Goal: Task Accomplishment & Management: Manage account settings

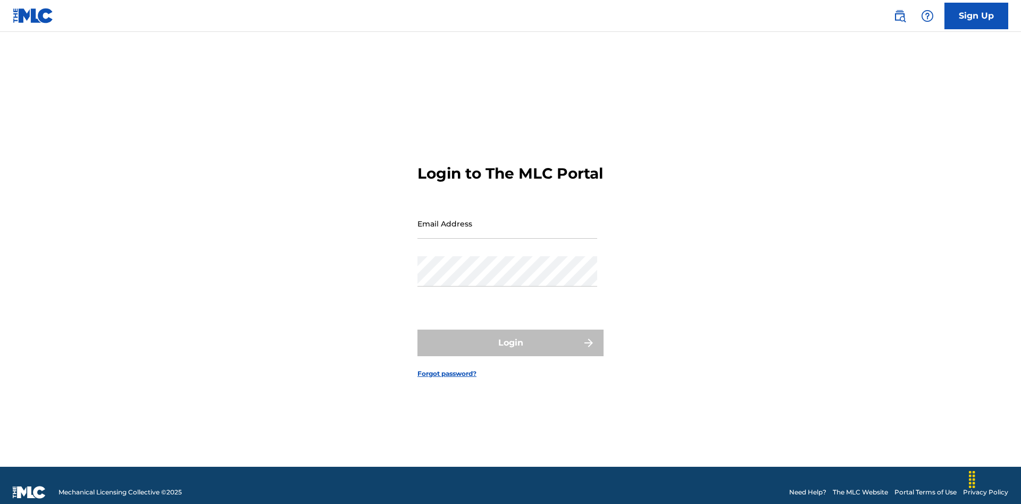
scroll to position [14, 0]
click at [507, 219] on input "Email Address" at bounding box center [507, 223] width 180 height 30
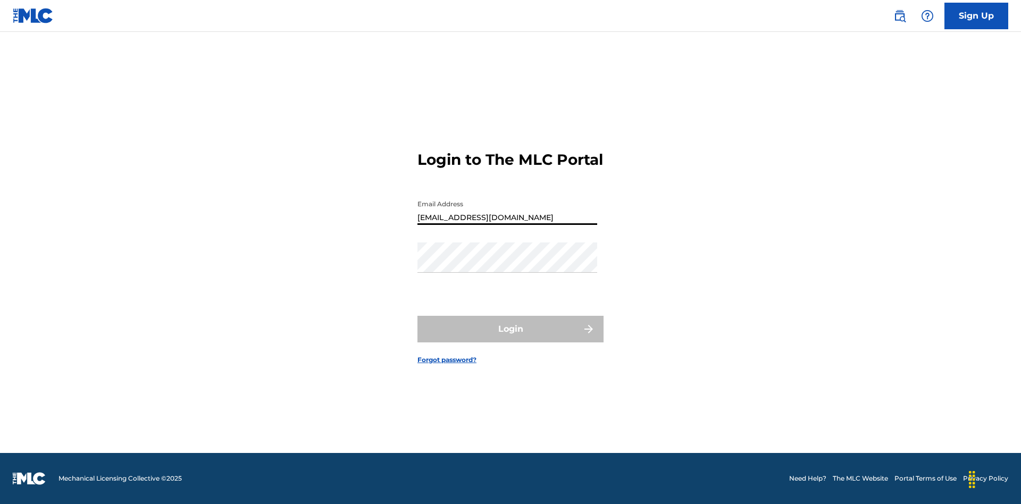
type input "[EMAIL_ADDRESS][DOMAIN_NAME]"
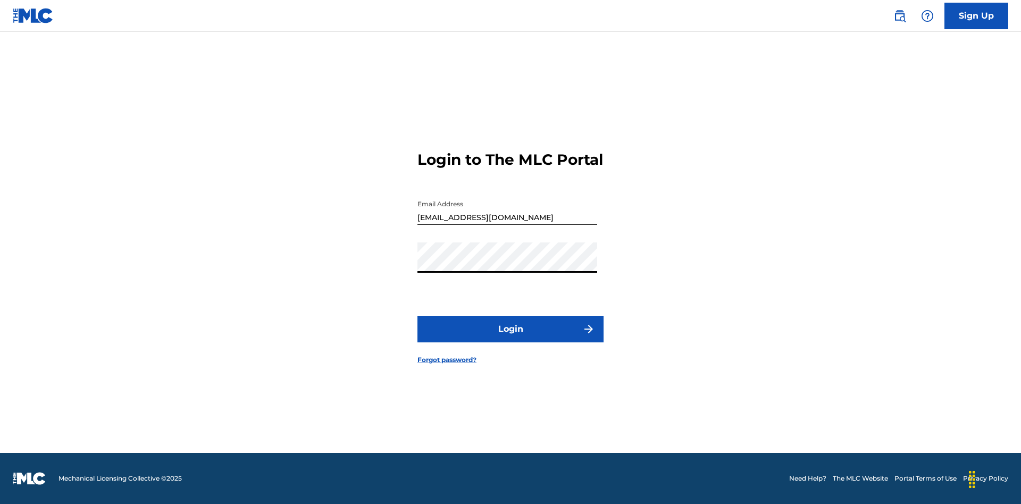
click at [511, 338] on button "Login" at bounding box center [510, 329] width 186 height 27
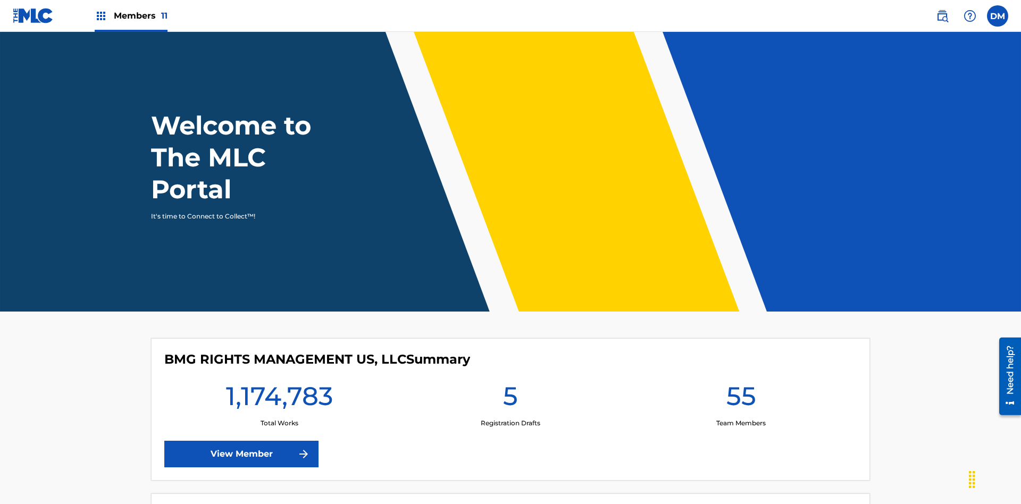
click at [131, 15] on span "Members 11" at bounding box center [141, 16] width 54 height 12
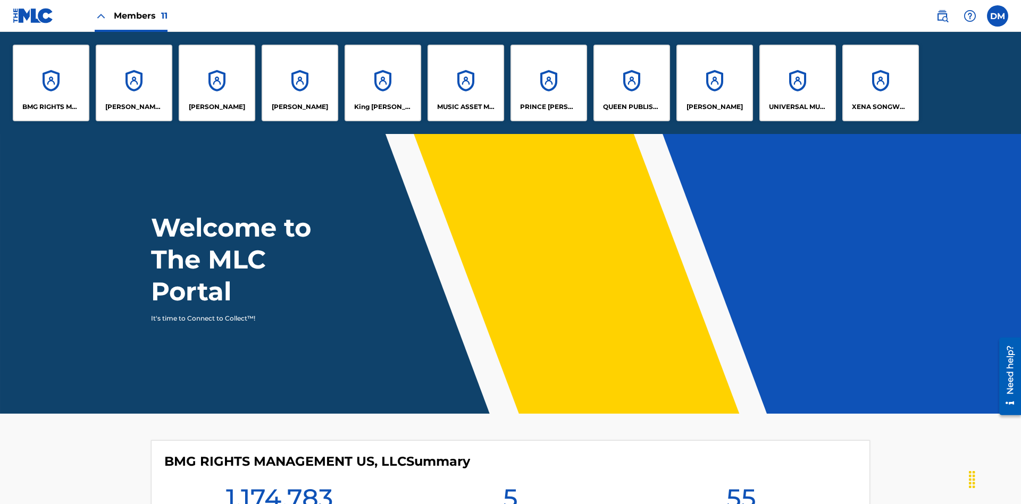
click at [382, 107] on p "King McTesterson" at bounding box center [383, 107] width 58 height 10
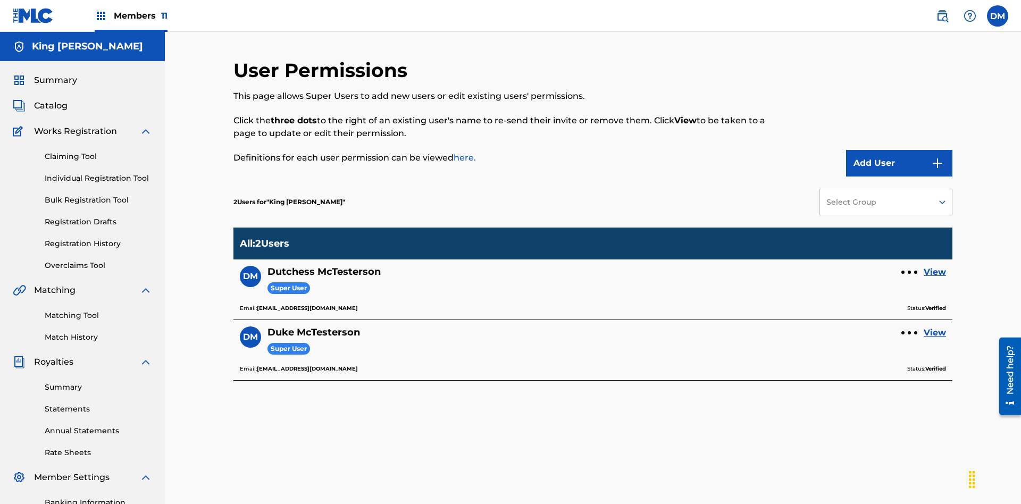
click at [935, 266] on link "View" at bounding box center [935, 272] width 22 height 13
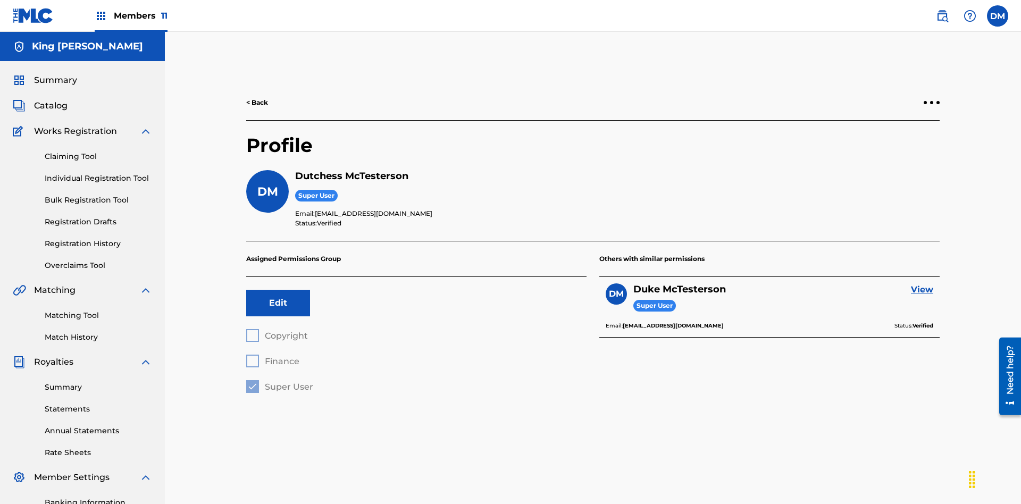
scroll to position [155, 0]
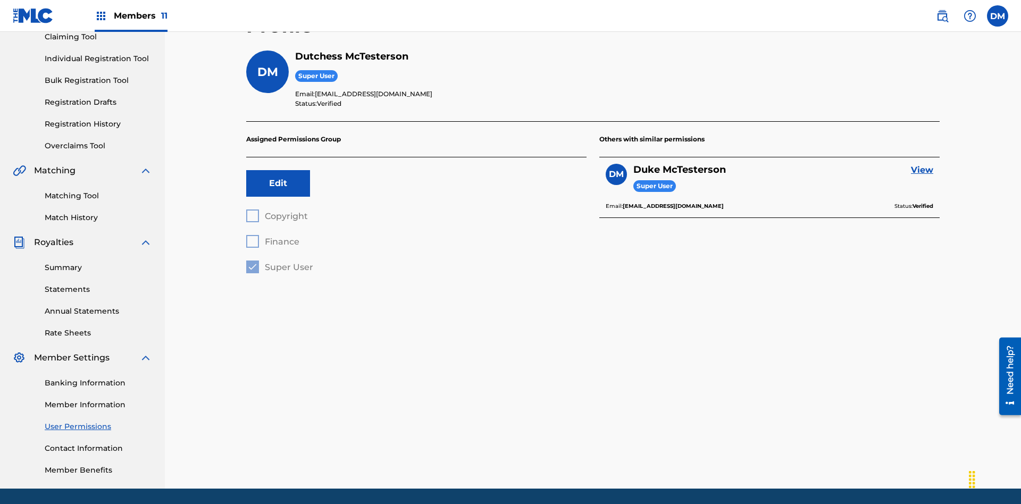
click at [278, 170] on button "Edit" at bounding box center [278, 183] width 64 height 27
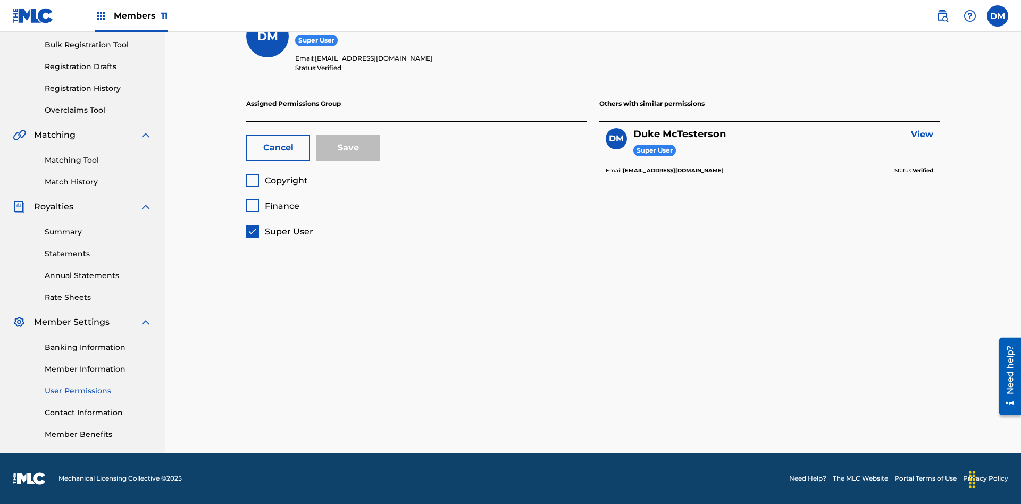
click at [278, 148] on button "Cancel" at bounding box center [278, 148] width 64 height 27
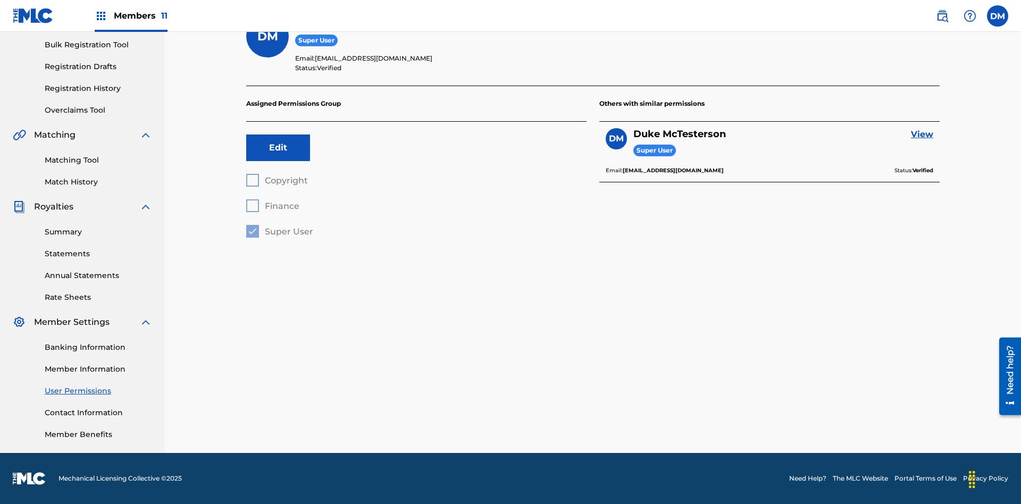
click at [998, 15] on label at bounding box center [997, 15] width 21 height 21
click at [998, 16] on input "DM Duke McTesterson duke.mctesterson@gmail.com Profile Log out" at bounding box center [998, 16] width 0 height 0
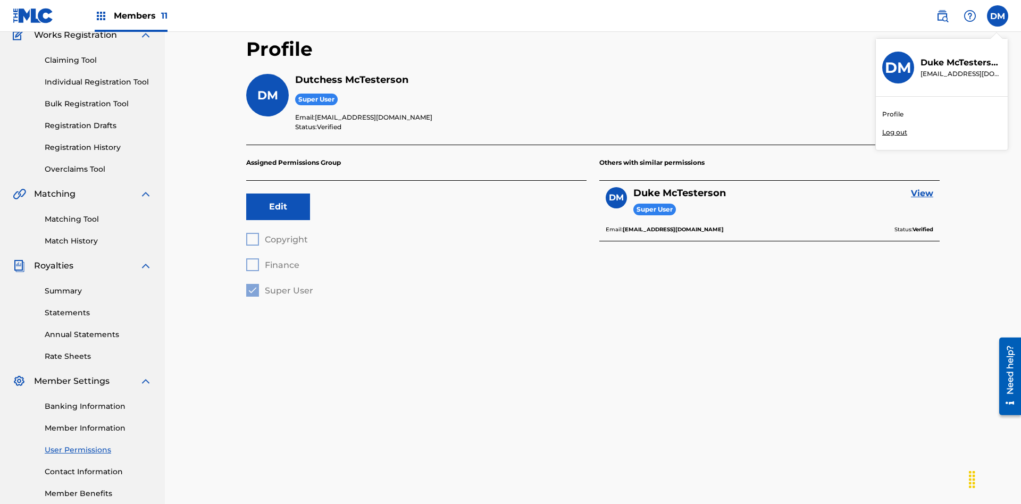
click at [895, 132] on p "Log out" at bounding box center [894, 133] width 25 height 10
click at [998, 16] on input "DM Duke McTesterson duke.mctesterson@gmail.com Profile Log out" at bounding box center [998, 16] width 0 height 0
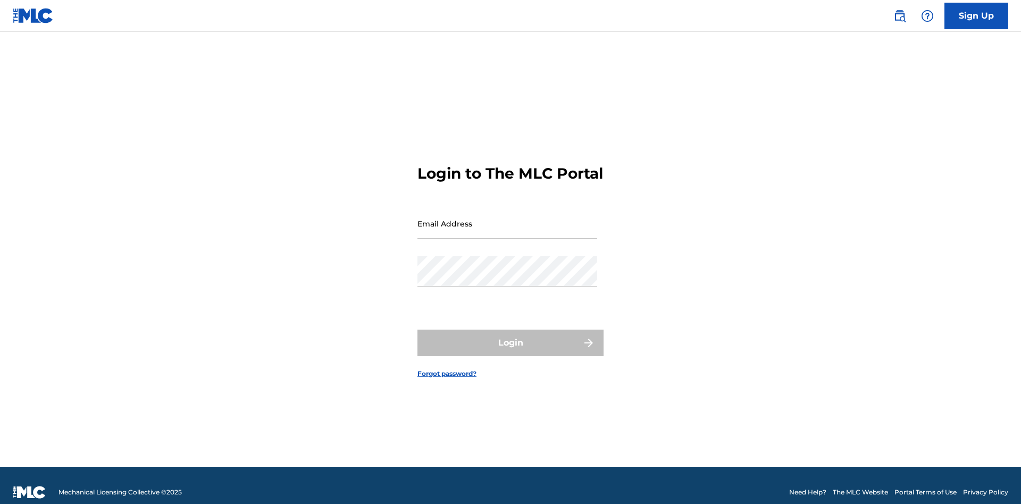
click at [507, 219] on input "Email Address" at bounding box center [507, 223] width 180 height 30
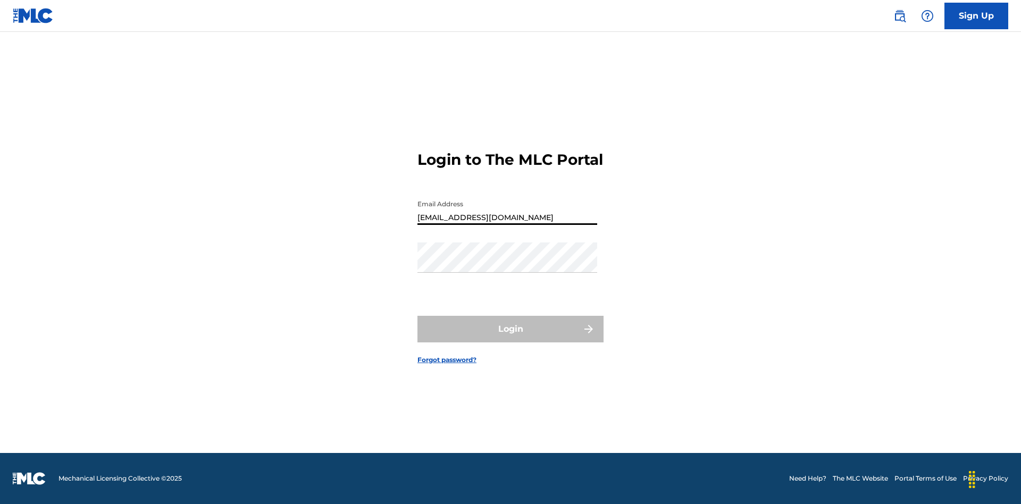
type input "Dutchess.McTesterson@gmail.com"
click at [511, 338] on button "Login" at bounding box center [510, 329] width 186 height 27
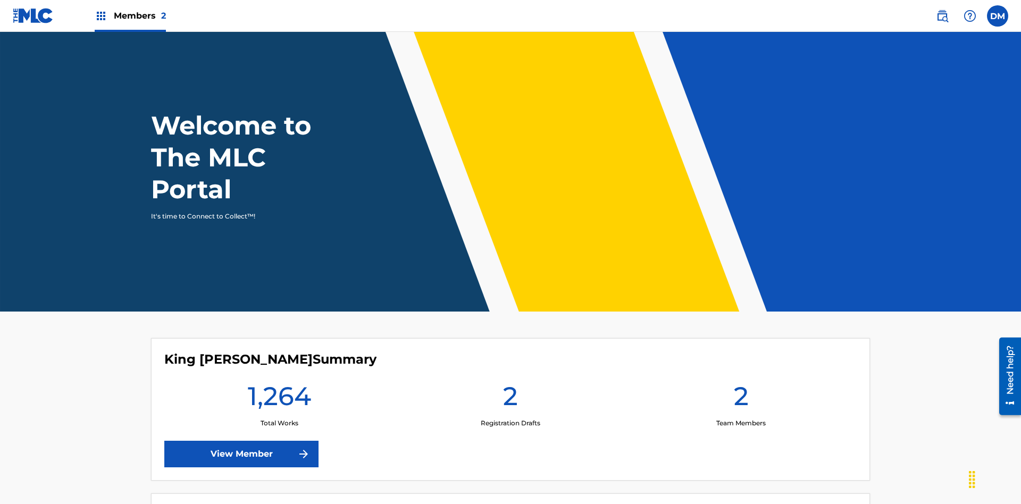
click at [130, 15] on span "Members 2" at bounding box center [140, 16] width 52 height 12
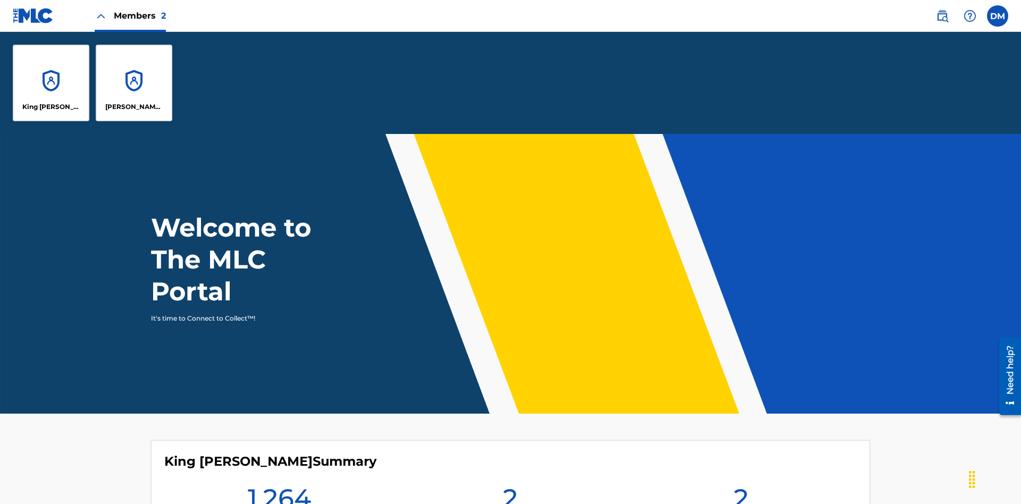
click at [51, 107] on p "King McTesterson" at bounding box center [51, 107] width 58 height 10
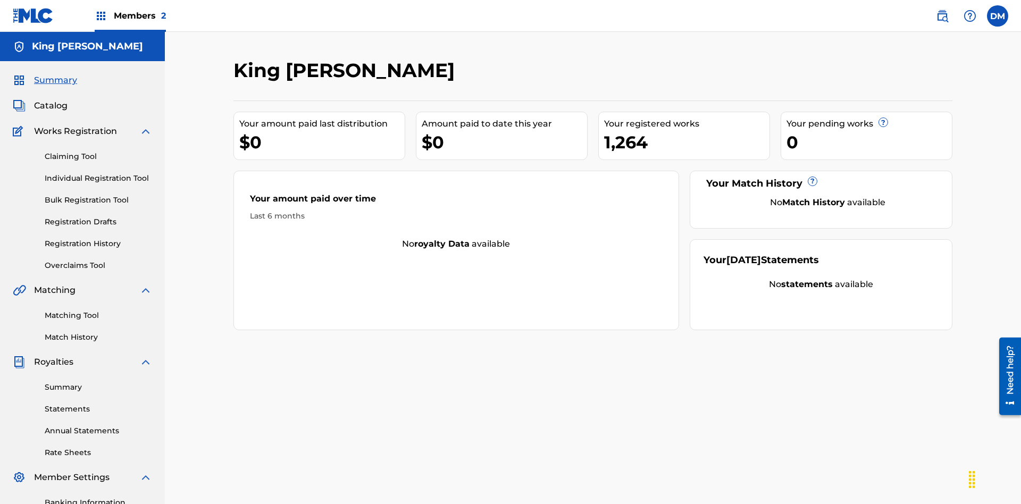
click at [55, 74] on span "Summary" at bounding box center [55, 80] width 43 height 13
click at [98, 310] on link "Matching Tool" at bounding box center [98, 315] width 107 height 11
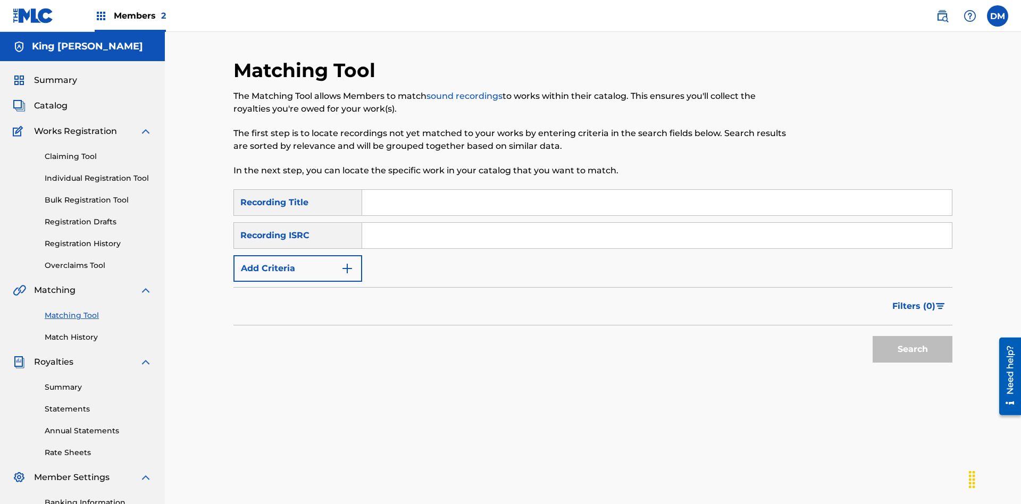
click at [98, 332] on link "Match History" at bounding box center [98, 337] width 107 height 11
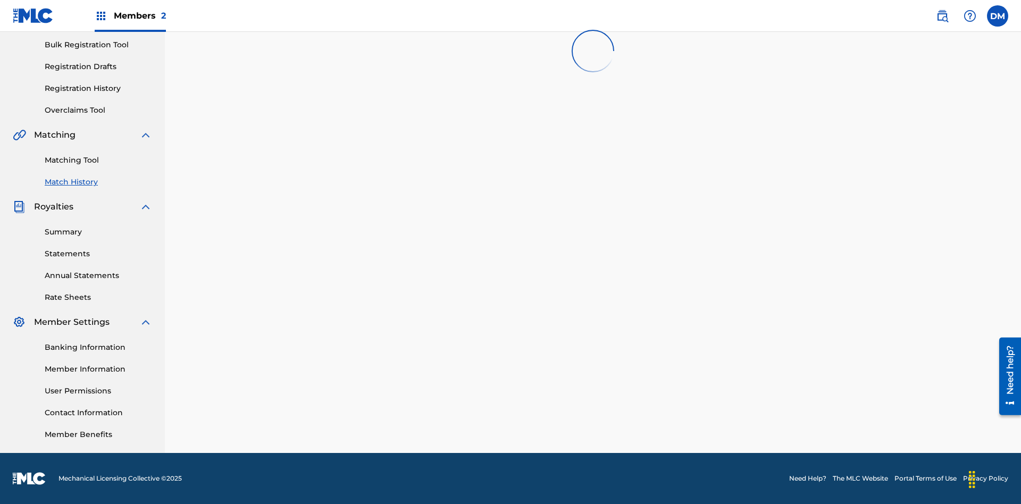
click at [98, 391] on link "User Permissions" at bounding box center [98, 391] width 107 height 11
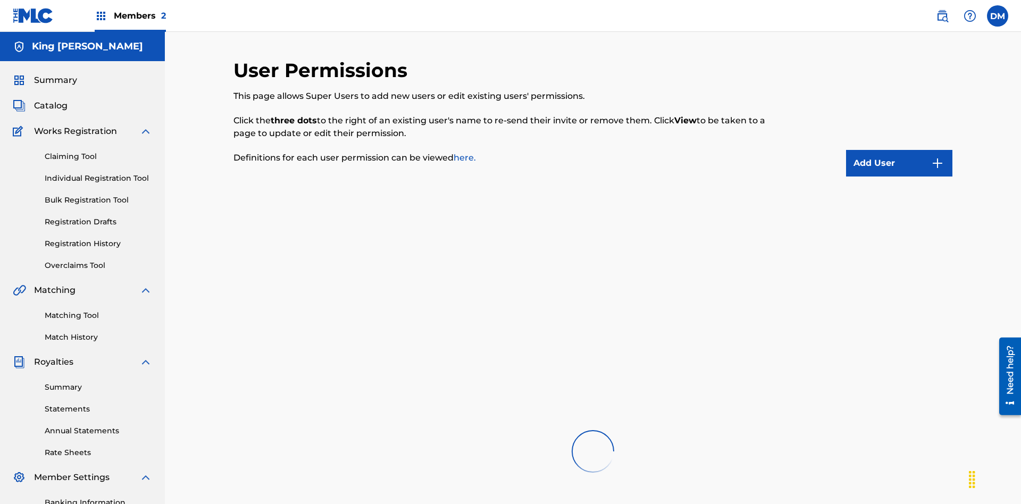
click at [98, 260] on link "Overclaims Tool" at bounding box center [98, 265] width 107 height 11
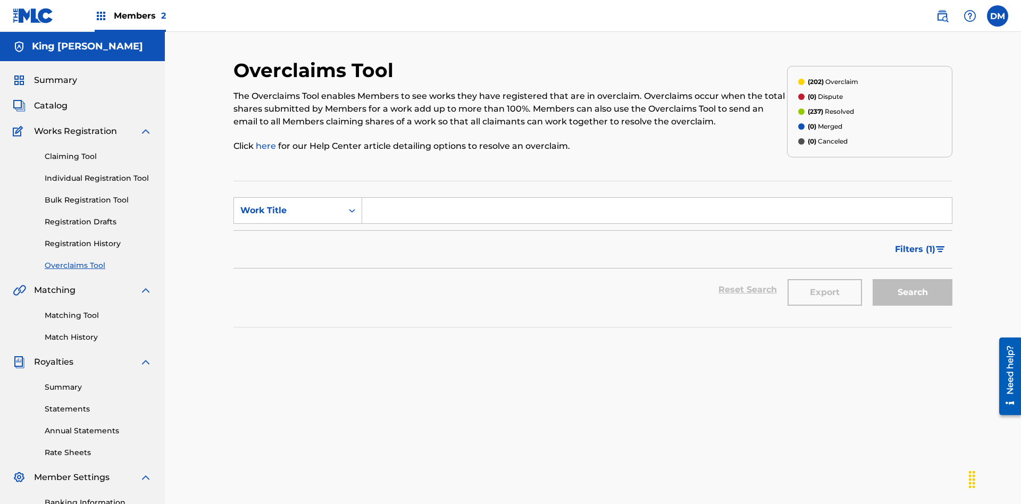
click at [51, 99] on span "Catalog" at bounding box center [51, 105] width 34 height 13
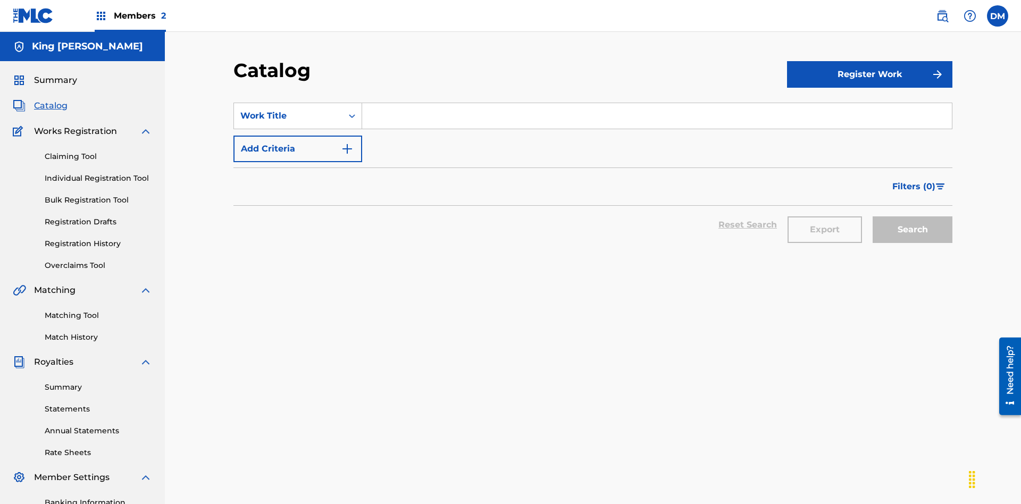
click at [98, 151] on link "Claiming Tool" at bounding box center [98, 156] width 107 height 11
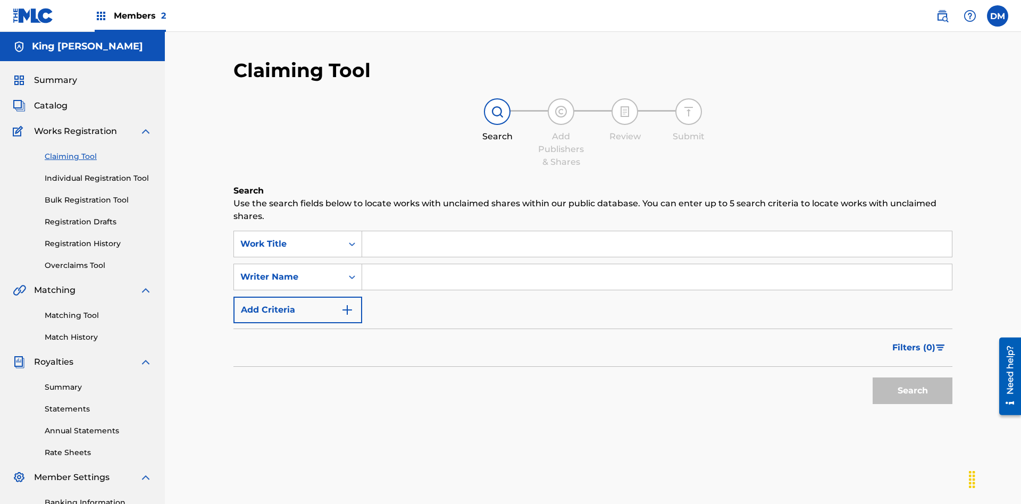
click at [98, 173] on link "Individual Registration Tool" at bounding box center [98, 178] width 107 height 11
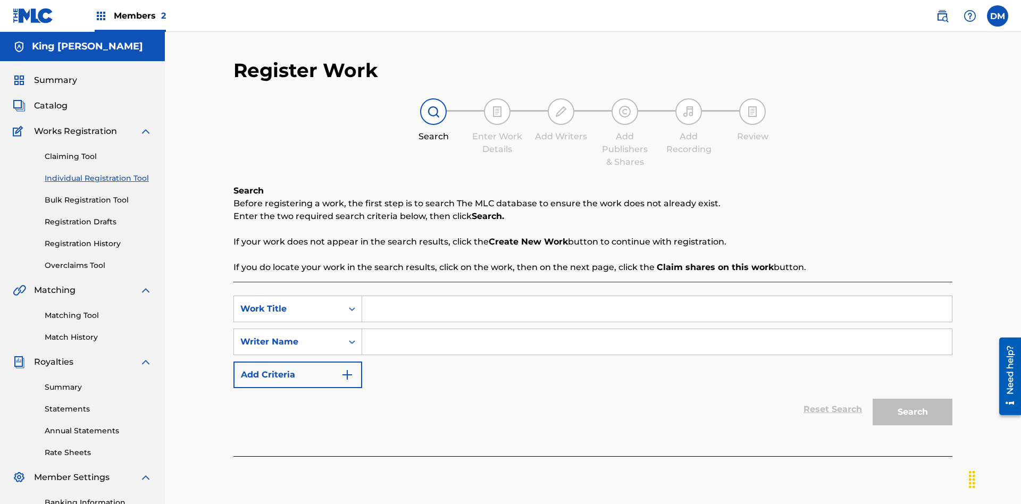
click at [98, 195] on link "Bulk Registration Tool" at bounding box center [98, 200] width 107 height 11
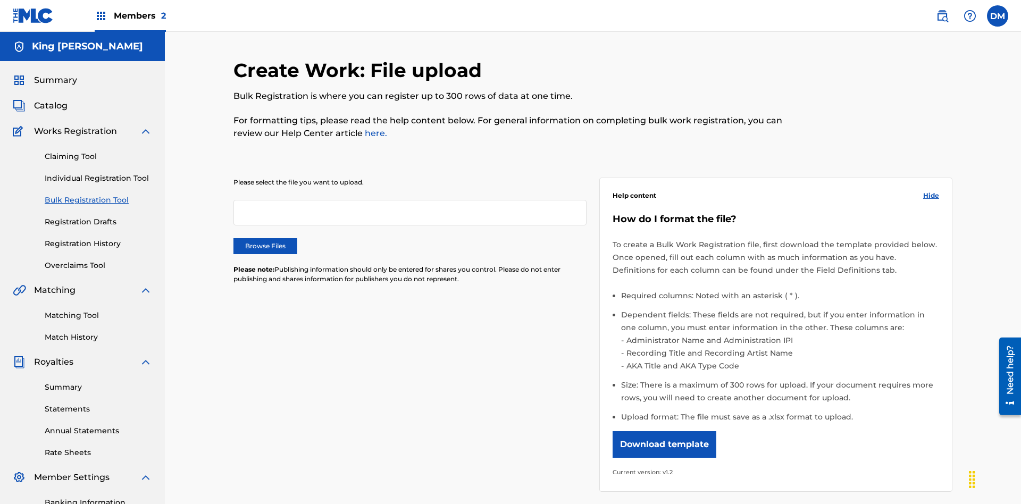
scroll to position [0, 233]
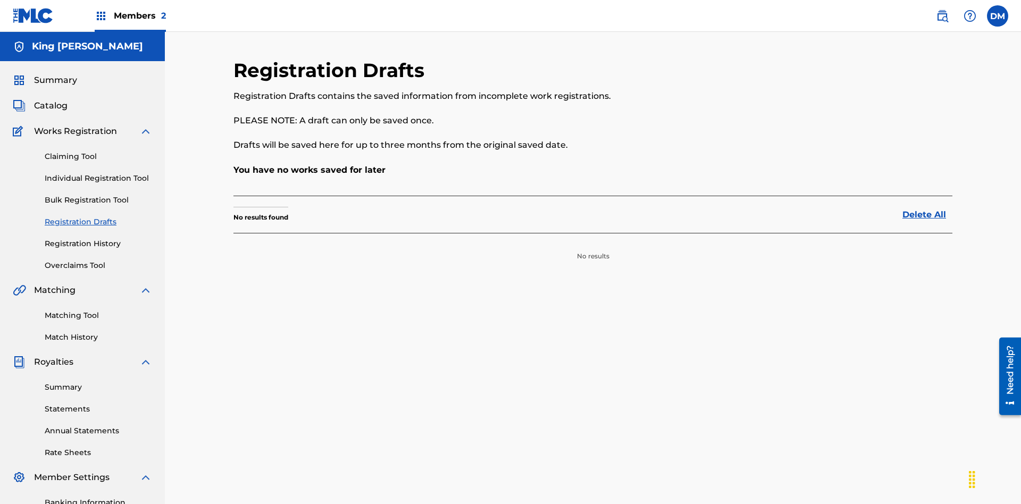
click at [98, 238] on link "Registration History" at bounding box center [98, 243] width 107 height 11
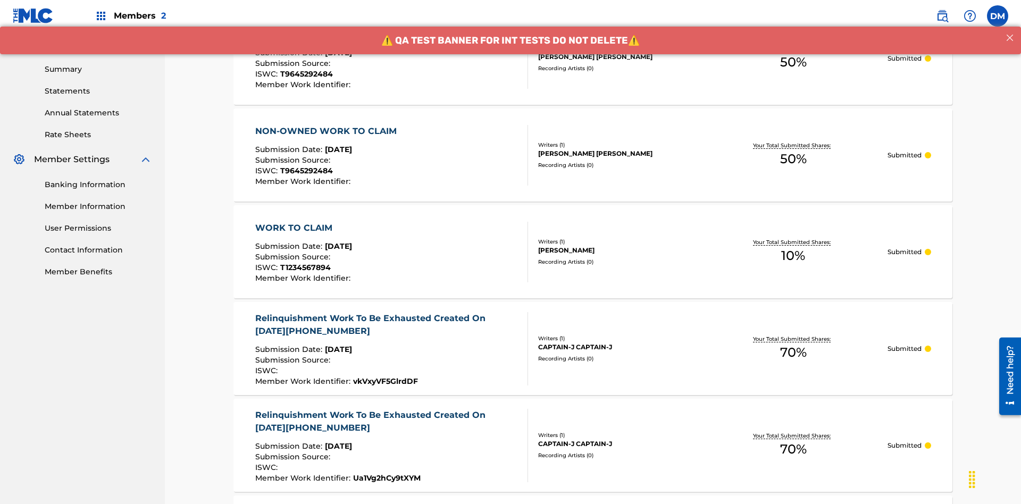
click at [98, 69] on link "Summary" at bounding box center [98, 69] width 107 height 11
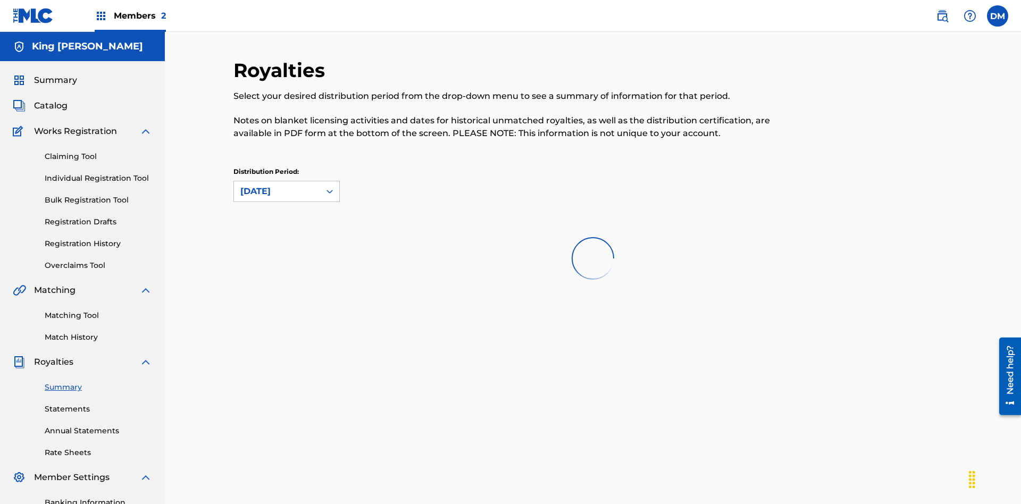
click at [98, 404] on link "Statements" at bounding box center [98, 409] width 107 height 11
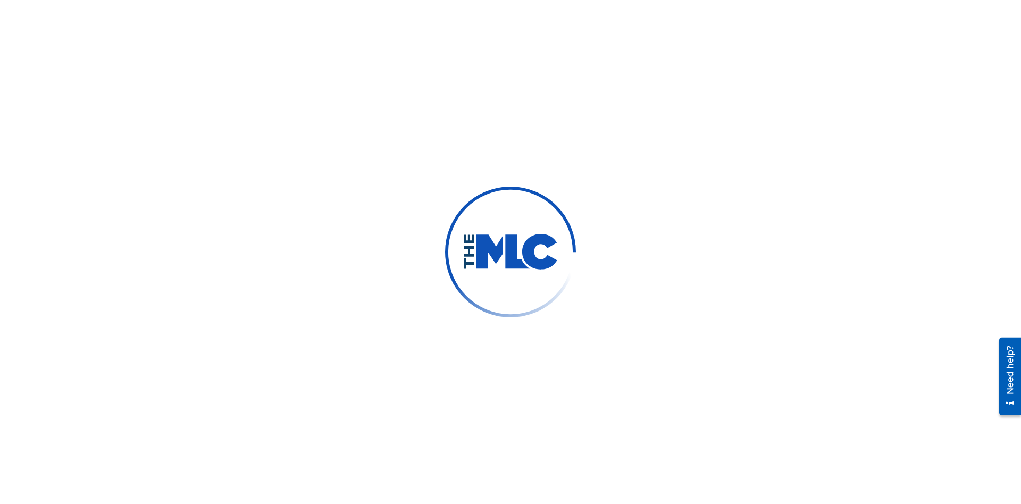
click at [98, 425] on link "Annual Statements" at bounding box center [98, 430] width 107 height 11
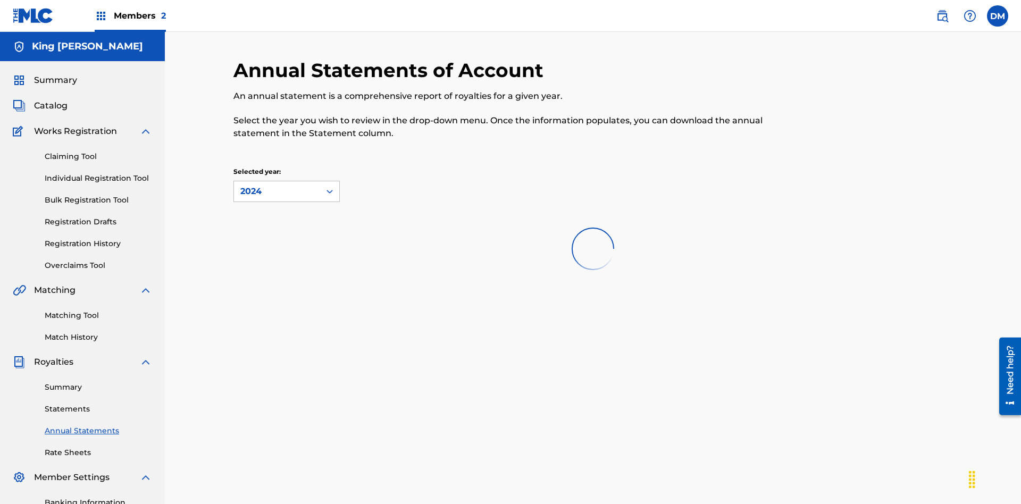
click at [98, 447] on link "Rate Sheets" at bounding box center [98, 452] width 107 height 11
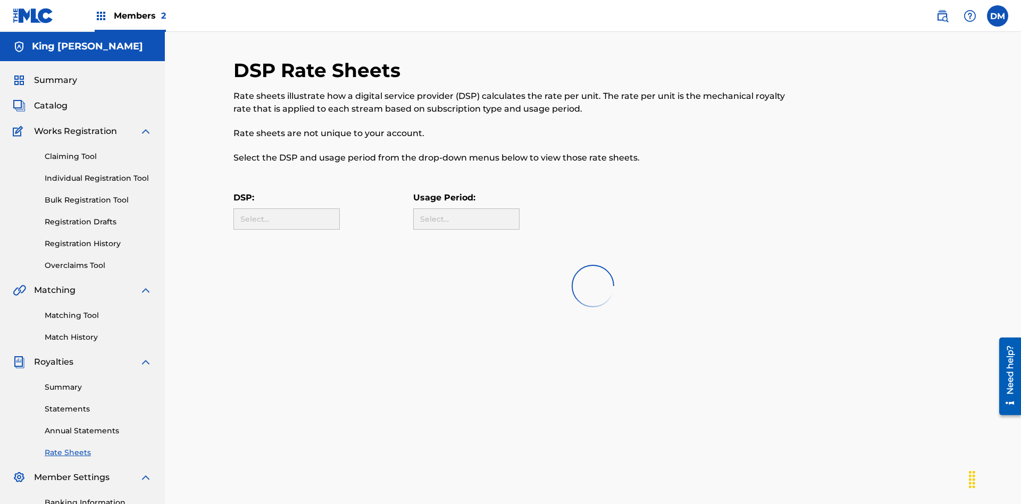
click at [98, 497] on link "Banking Information" at bounding box center [98, 502] width 107 height 11
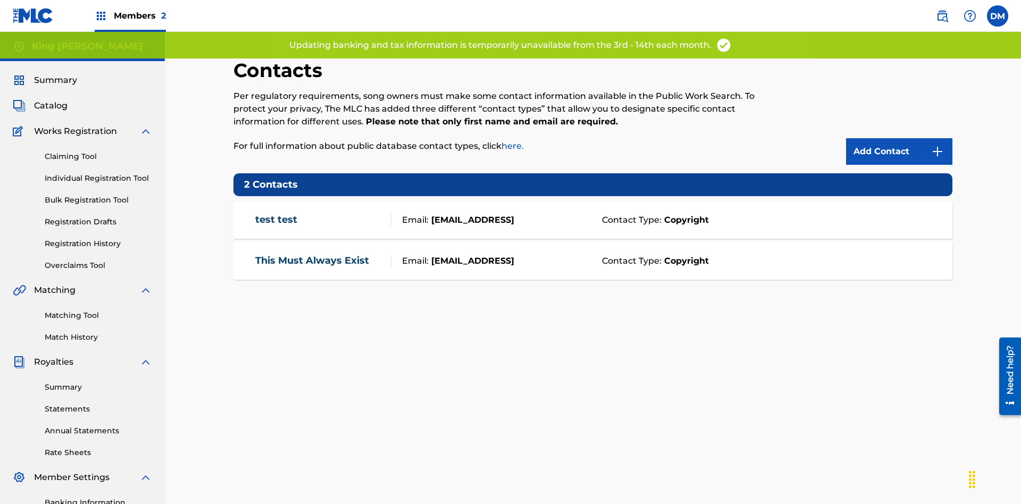
click at [998, 15] on label at bounding box center [997, 15] width 21 height 21
click at [998, 16] on input "DM Dutchess McTesterson dutchess.mctesterson@gmail.com Profile Log out" at bounding box center [998, 16] width 0 height 0
click at [895, 132] on p "Log out" at bounding box center [894, 133] width 25 height 10
click at [998, 16] on input "DM Dutchess McTesterson dutchess.mctesterson@gmail.com Profile Log out" at bounding box center [998, 16] width 0 height 0
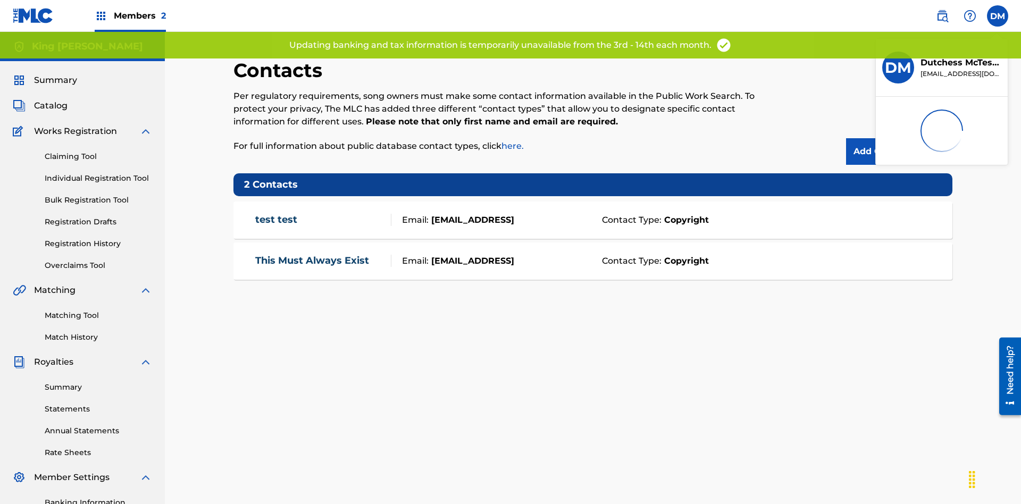
scroll to position [64, 0]
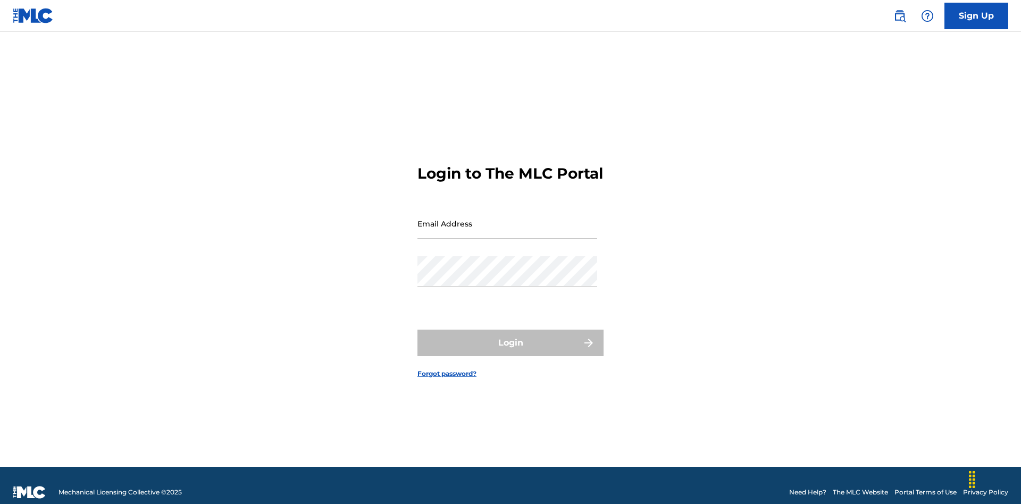
scroll to position [14, 0]
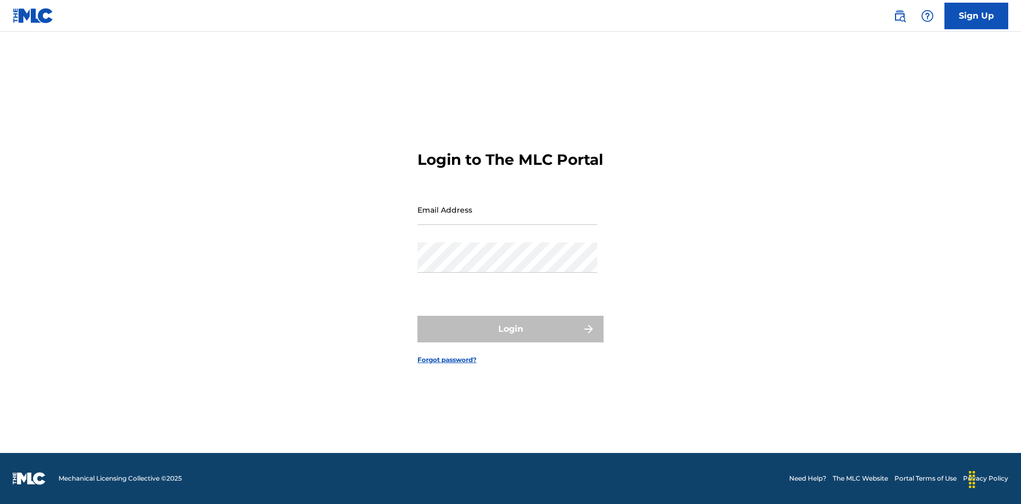
click at [507, 219] on input "Email Address" at bounding box center [507, 210] width 180 height 30
type input "[EMAIL_ADDRESS][DOMAIN_NAME]"
click at [511, 338] on button "Login" at bounding box center [510, 329] width 186 height 27
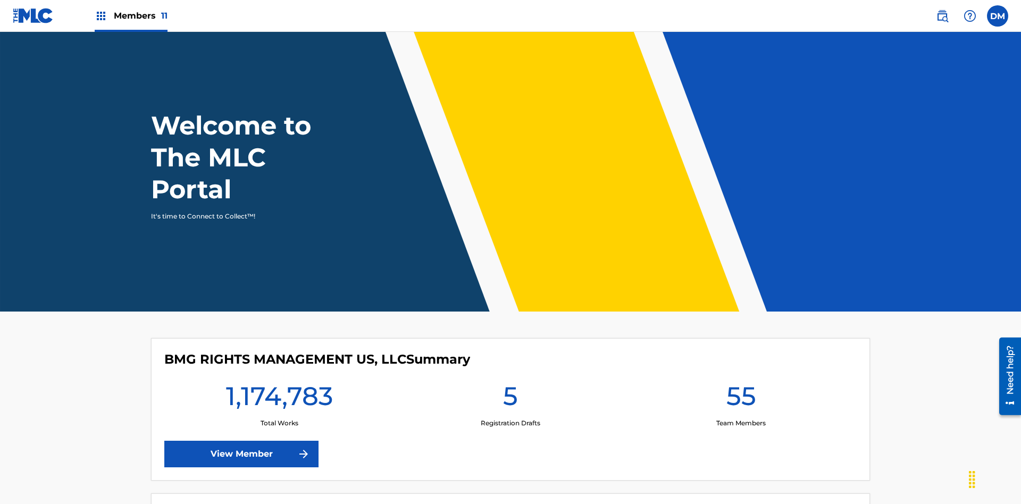
click at [131, 15] on span "Members 11" at bounding box center [141, 16] width 54 height 12
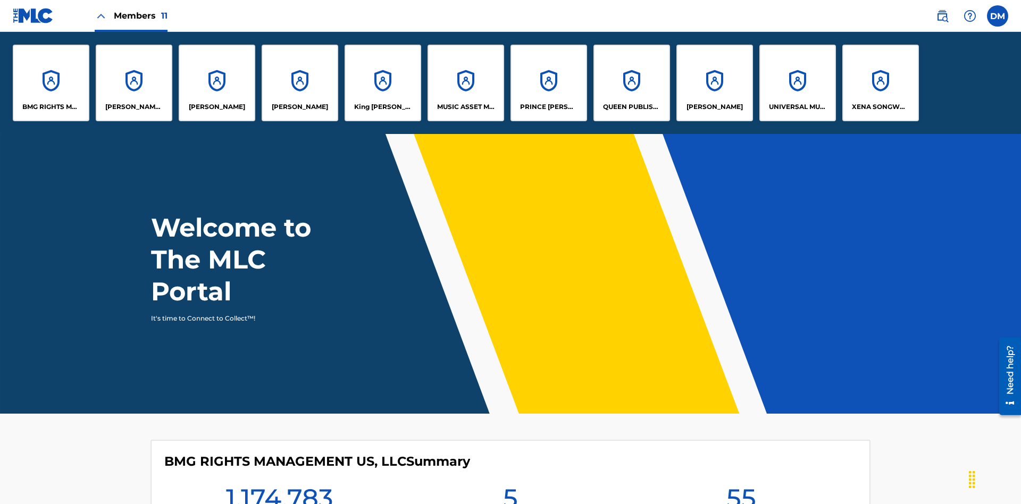
click at [382, 107] on p "King McTesterson" at bounding box center [383, 107] width 58 height 10
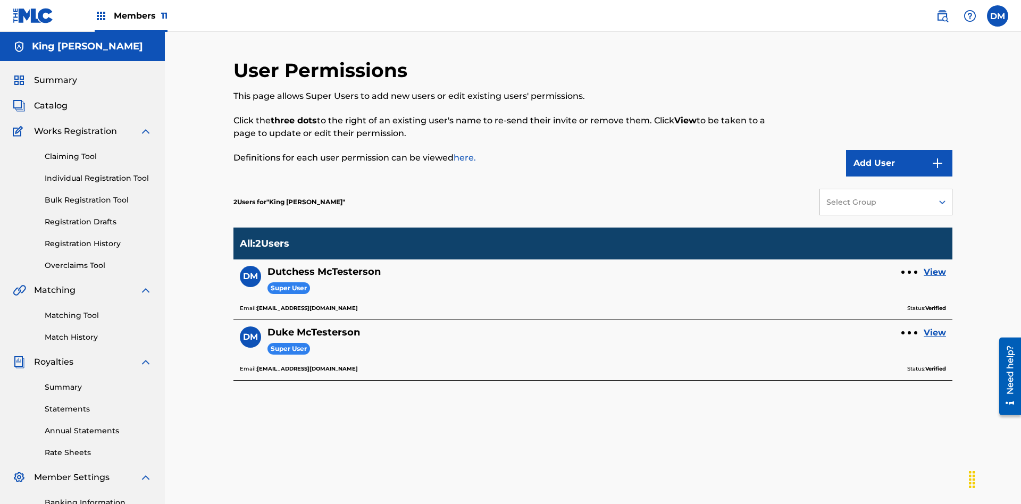
click at [935, 266] on link "View" at bounding box center [935, 272] width 22 height 13
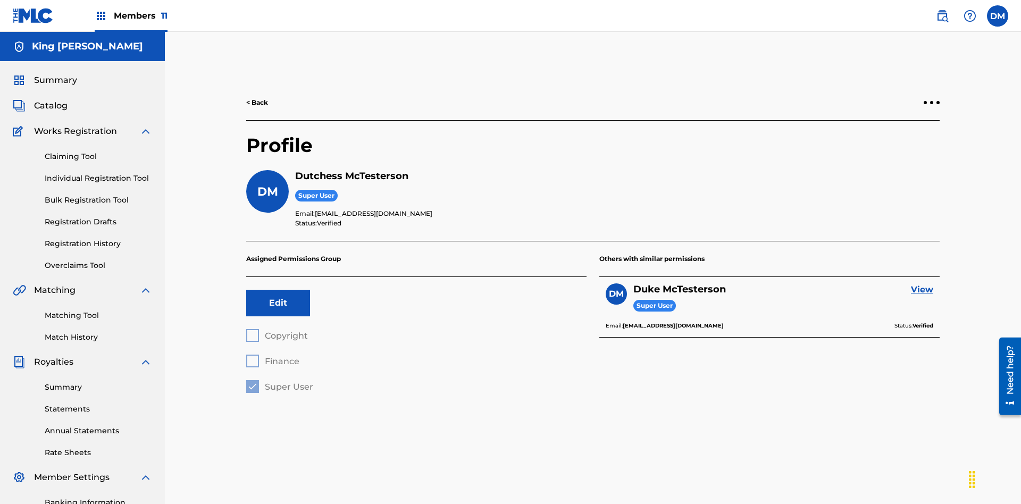
scroll to position [155, 0]
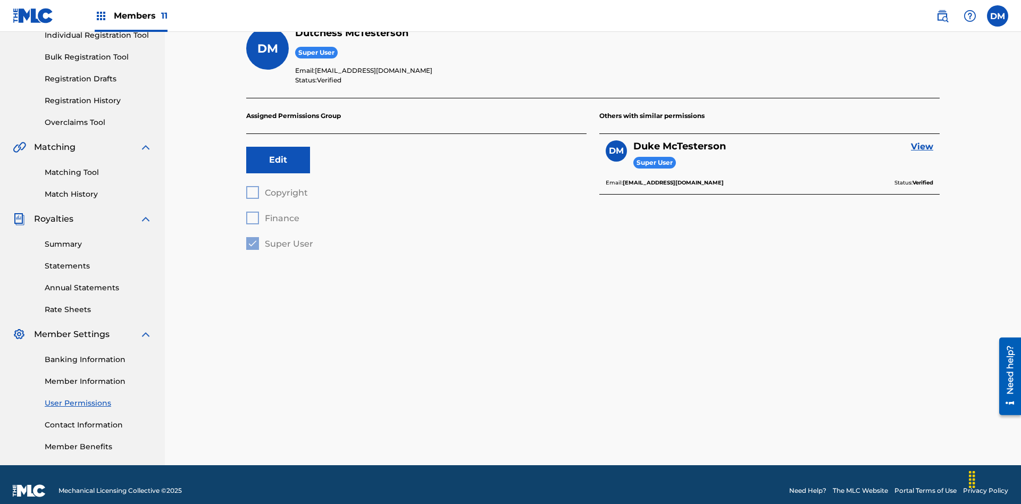
click at [278, 148] on button "Edit" at bounding box center [278, 160] width 64 height 27
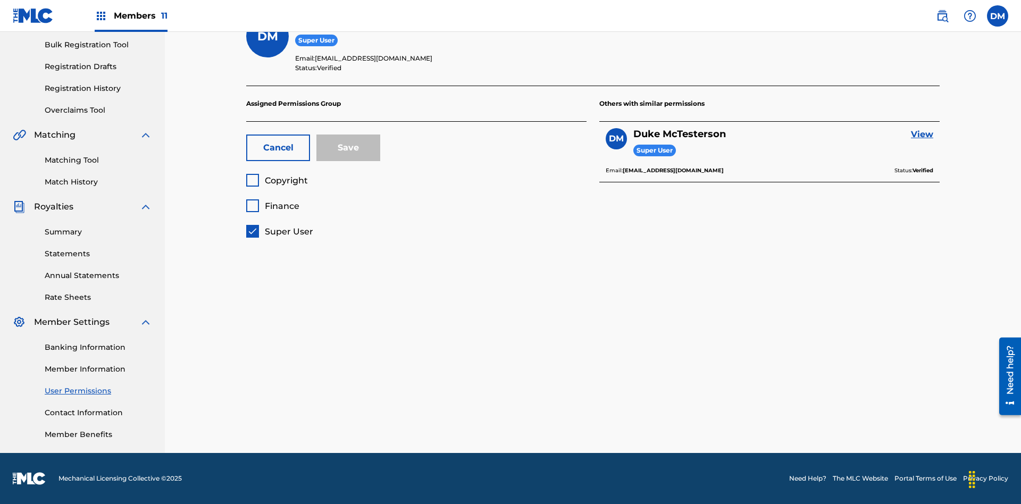
click at [279, 231] on span "Super User" at bounding box center [289, 232] width 48 height 10
click at [272, 206] on span "Finance" at bounding box center [282, 206] width 35 height 10
click at [348, 148] on button "Save" at bounding box center [348, 148] width 64 height 27
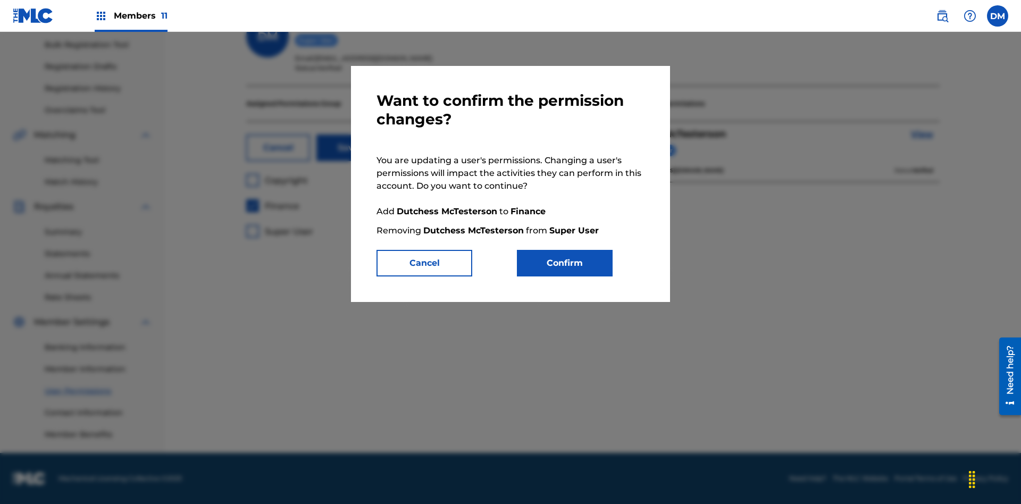
click at [565, 263] on button "Confirm" at bounding box center [565, 263] width 96 height 27
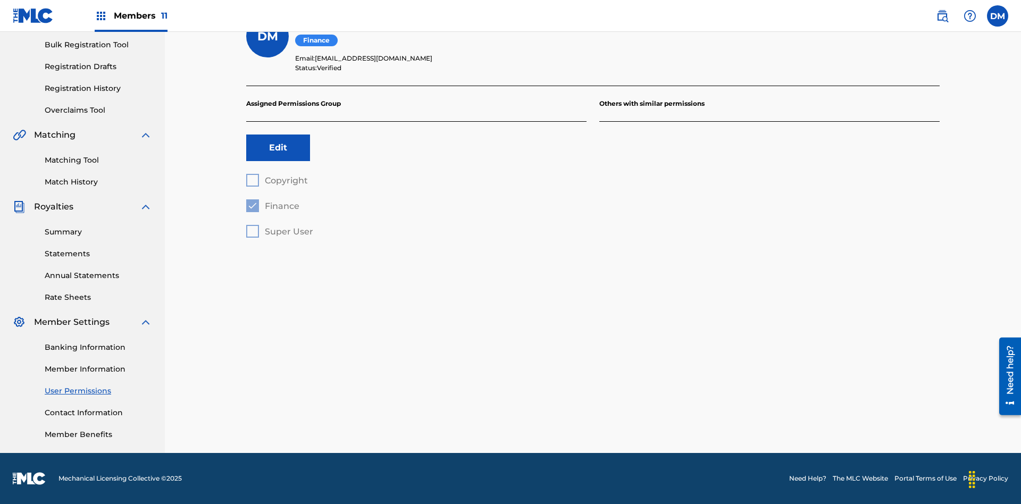
click at [998, 15] on label at bounding box center [997, 15] width 21 height 21
click at [998, 16] on input "[PERSON_NAME] [PERSON_NAME] [PERSON_NAME][EMAIL_ADDRESS][DOMAIN_NAME] Profile L…" at bounding box center [998, 16] width 0 height 0
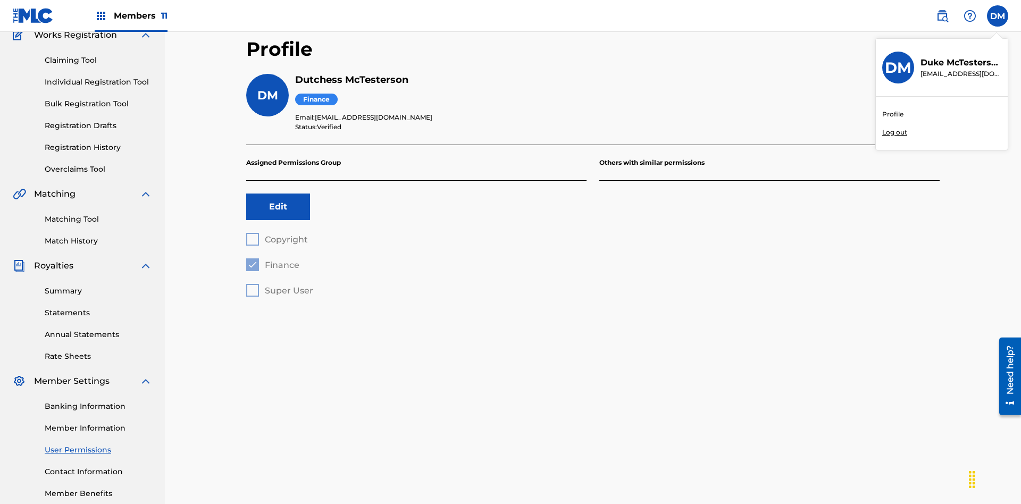
click at [895, 132] on p "Log out" at bounding box center [894, 133] width 25 height 10
click at [998, 16] on input "[PERSON_NAME] [PERSON_NAME] [PERSON_NAME][EMAIL_ADDRESS][DOMAIN_NAME] Profile L…" at bounding box center [998, 16] width 0 height 0
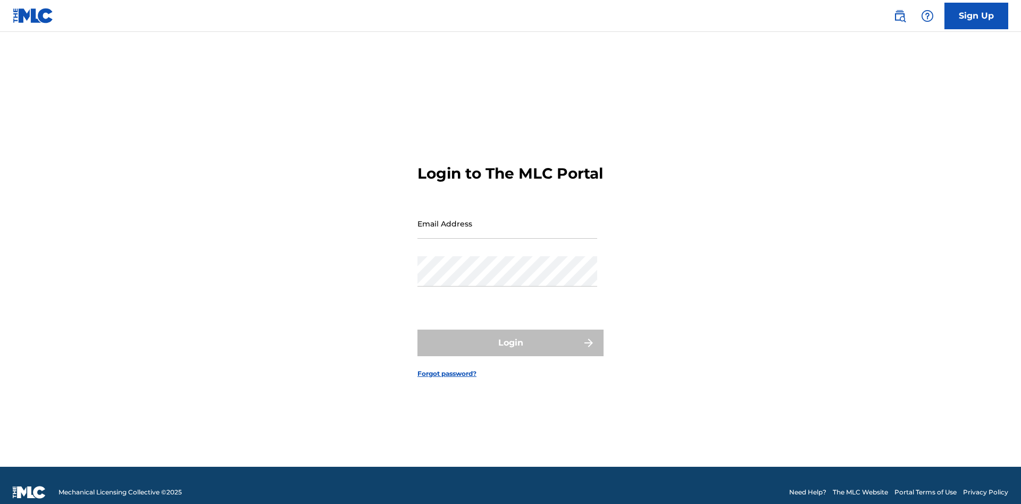
click at [507, 219] on input "Email Address" at bounding box center [507, 223] width 180 height 30
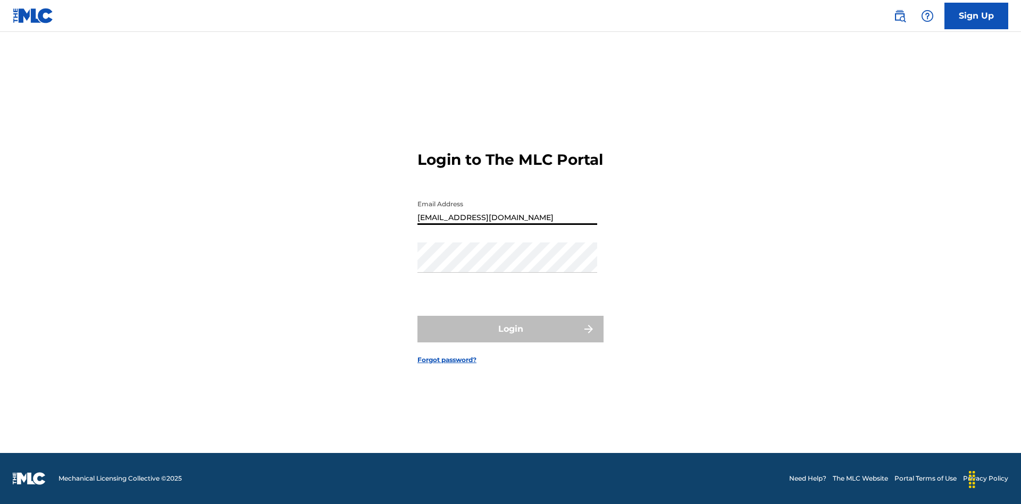
type input "Dutchess.McTesterson@gmail.com"
click at [511, 338] on button "Login" at bounding box center [510, 329] width 186 height 27
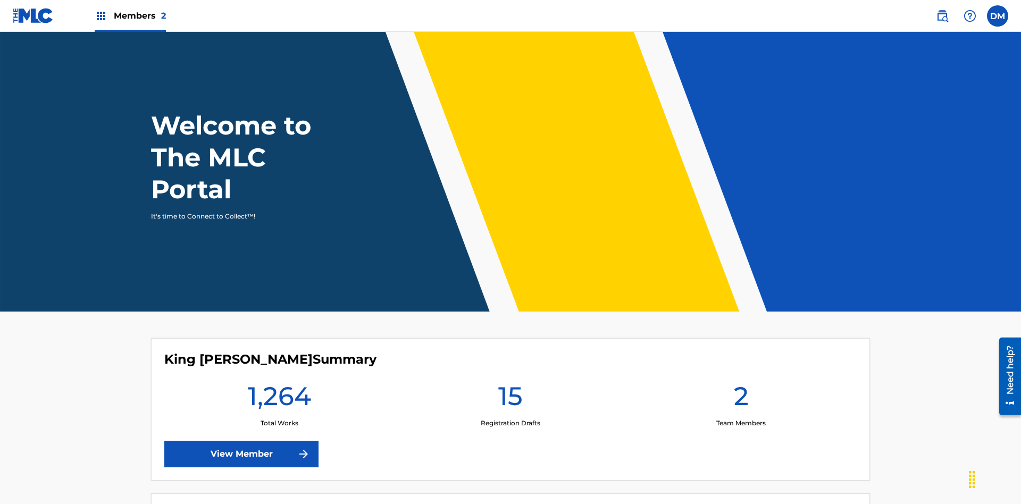
click at [130, 15] on span "Members 2" at bounding box center [140, 16] width 52 height 12
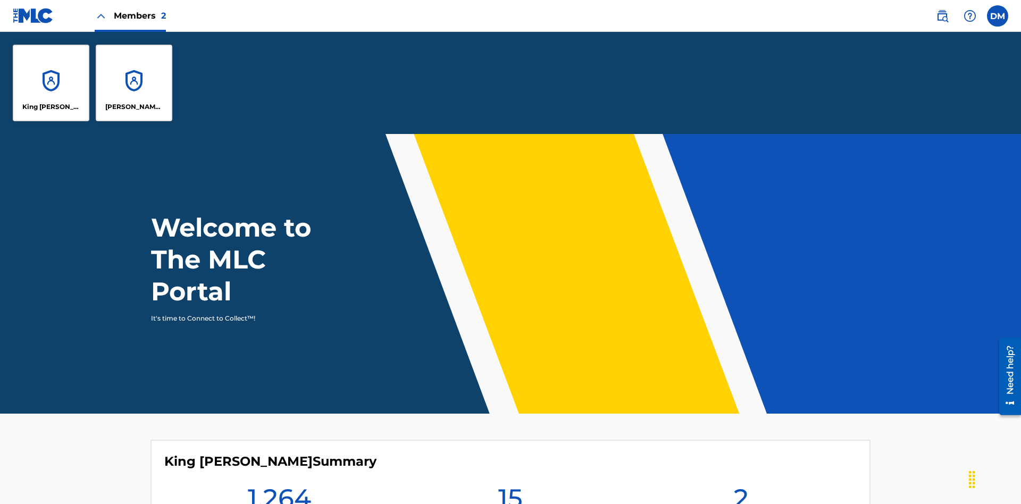
click at [51, 107] on p "King [PERSON_NAME]" at bounding box center [51, 107] width 58 height 10
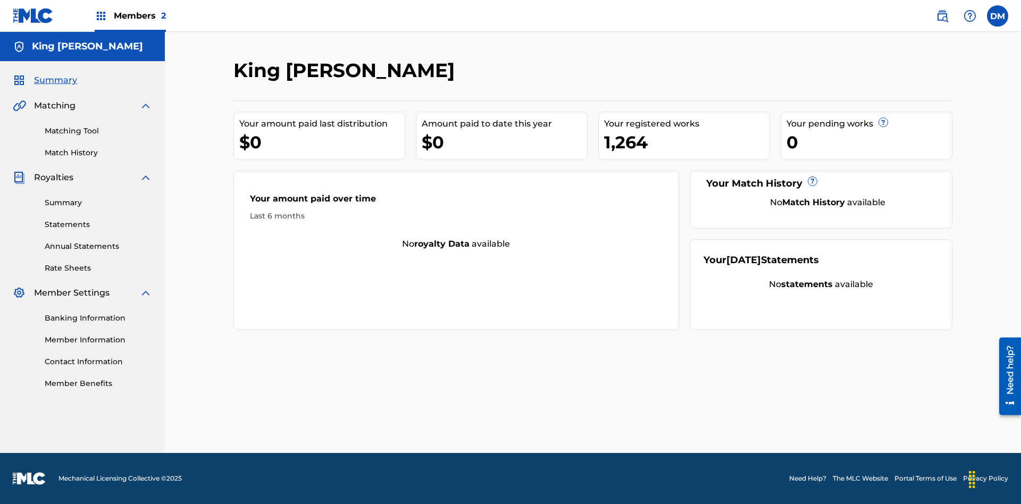
click at [55, 80] on span "Summary" at bounding box center [55, 80] width 43 height 13
click at [98, 131] on link "Matching Tool" at bounding box center [98, 131] width 107 height 11
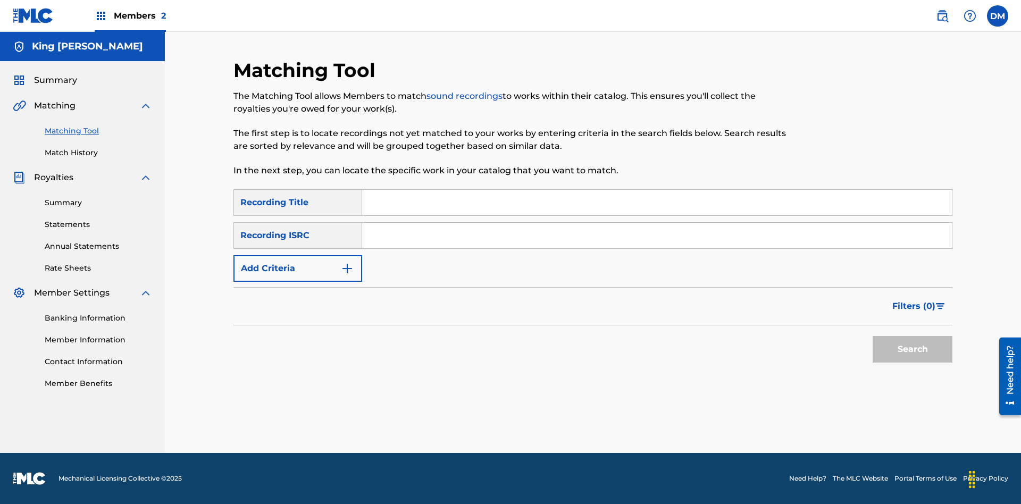
click at [98, 153] on link "Match History" at bounding box center [98, 152] width 107 height 11
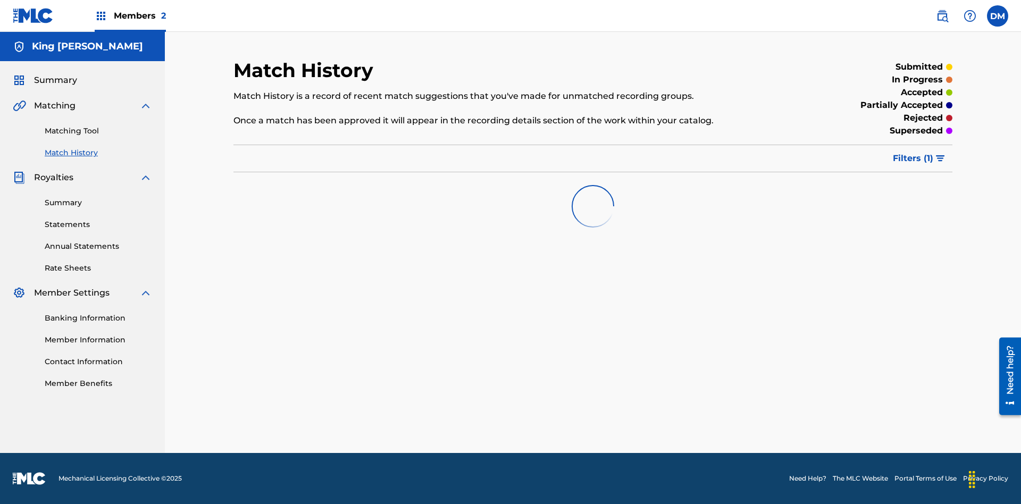
click at [98, 383] on link "Member Benefits" at bounding box center [98, 383] width 107 height 11
click at [98, 203] on link "Summary" at bounding box center [98, 202] width 107 height 11
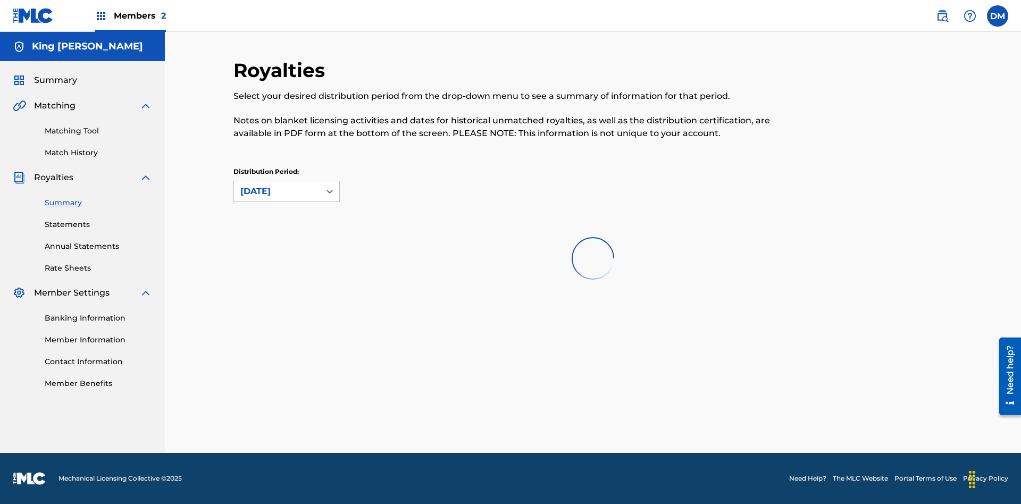
click at [98, 224] on link "Statements" at bounding box center [98, 224] width 107 height 11
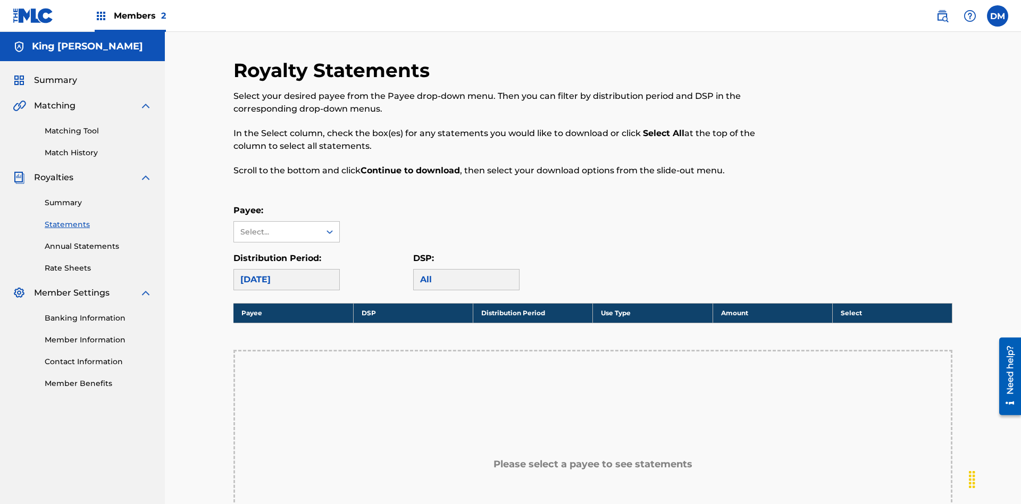
click at [98, 241] on link "Annual Statements" at bounding box center [98, 246] width 107 height 11
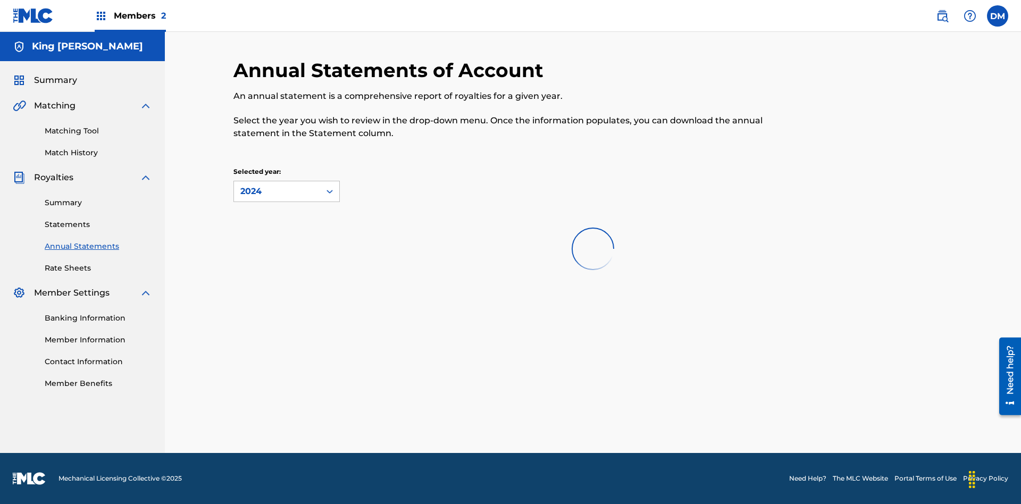
click at [98, 268] on link "Rate Sheets" at bounding box center [98, 268] width 107 height 11
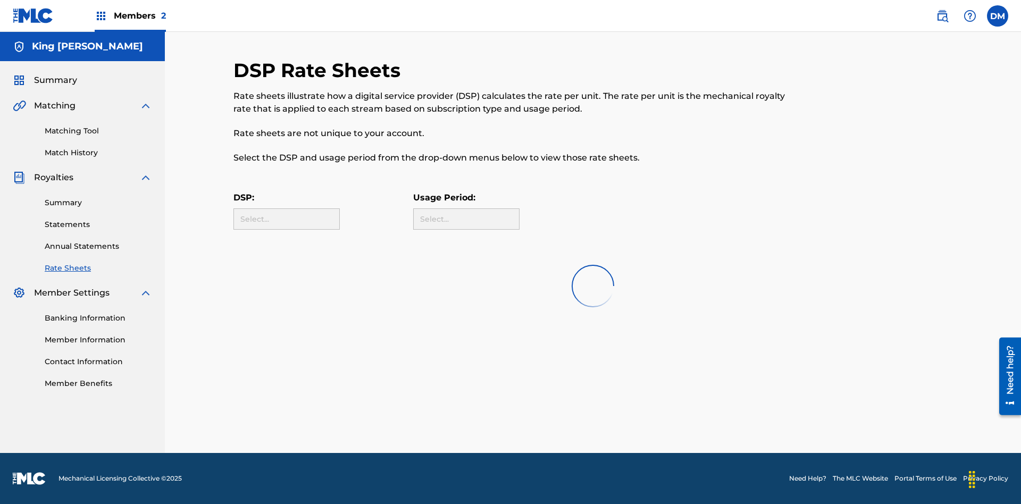
click at [98, 318] on link "Banking Information" at bounding box center [98, 318] width 107 height 11
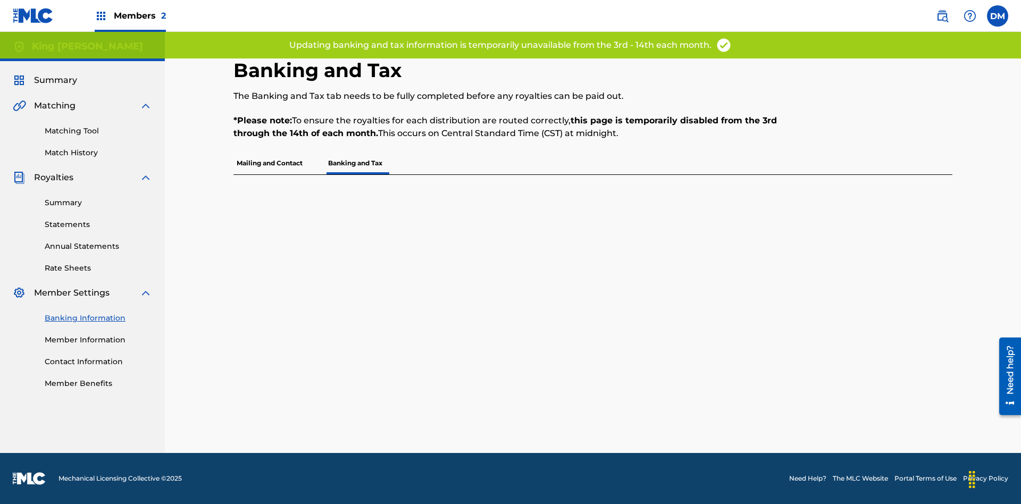
click at [98, 340] on link "Member Information" at bounding box center [98, 340] width 107 height 11
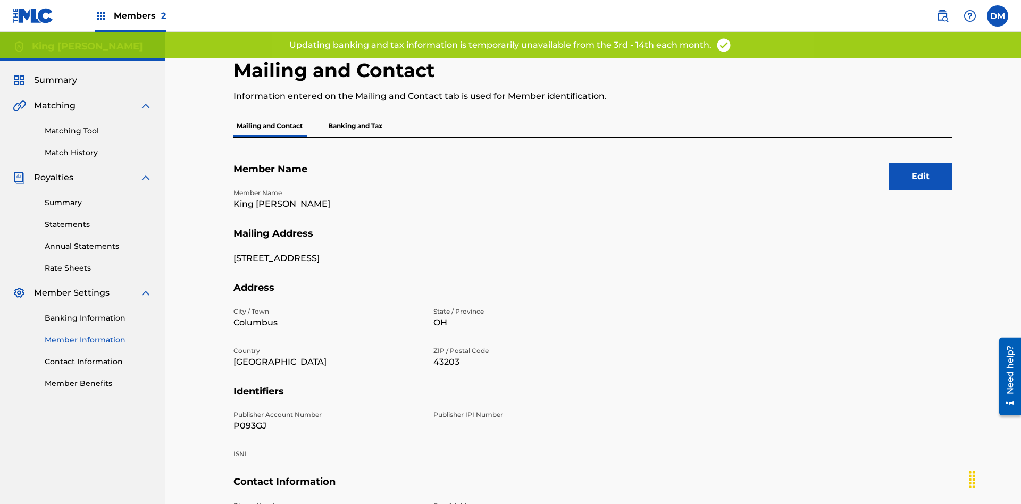
click at [98, 356] on link "Contact Information" at bounding box center [98, 361] width 107 height 11
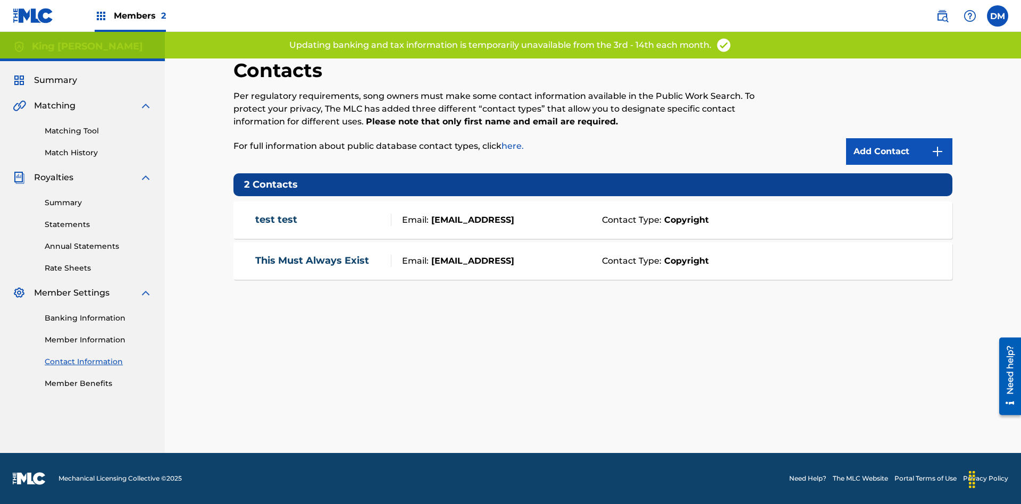
click at [998, 15] on label at bounding box center [997, 15] width 21 height 21
click at [998, 16] on input "DM Dutchess McTesterson dutchess.mctesterson@gmail.com Profile Log out" at bounding box center [998, 16] width 0 height 0
click at [895, 132] on p "Log out" at bounding box center [894, 133] width 25 height 10
click at [998, 16] on input "DM Dutchess McTesterson dutchess.mctesterson@gmail.com Profile Log out" at bounding box center [998, 16] width 0 height 0
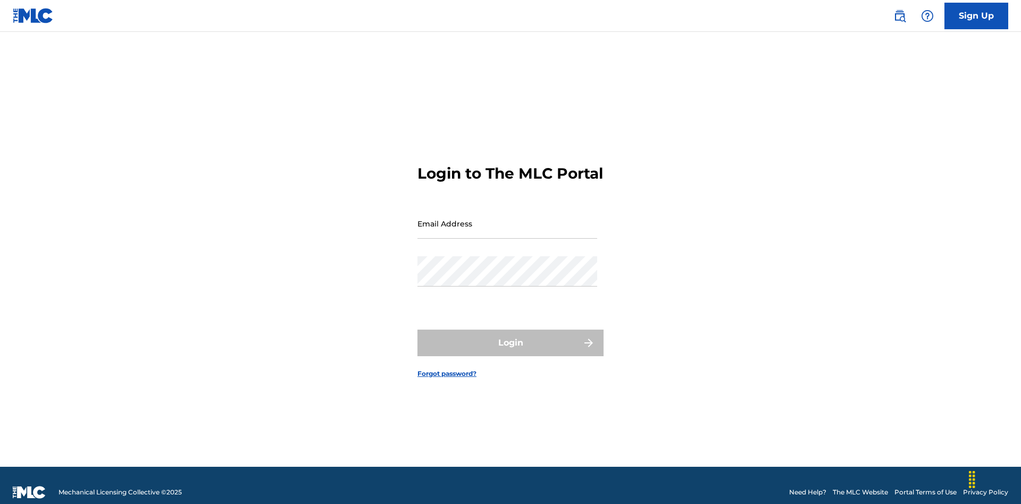
click at [507, 219] on input "Email Address" at bounding box center [507, 223] width 180 height 30
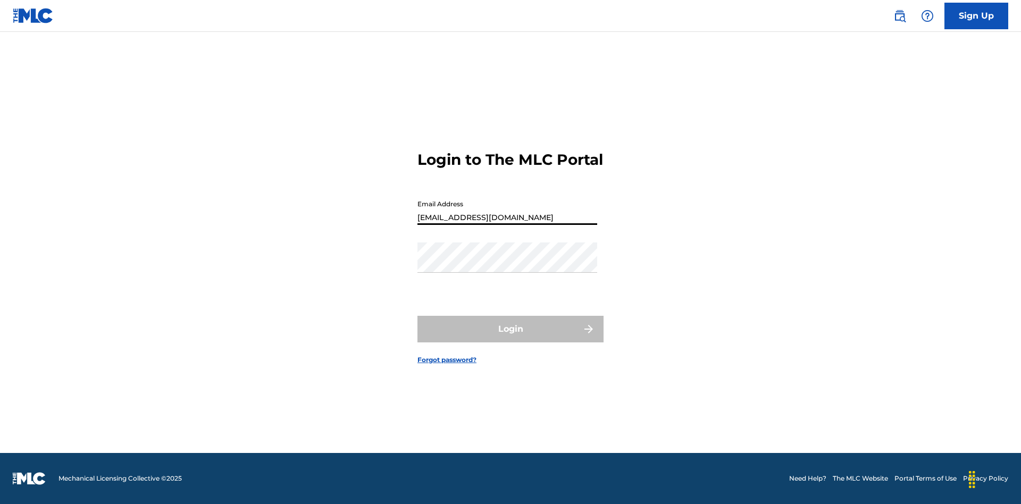
type input "[EMAIL_ADDRESS][DOMAIN_NAME]"
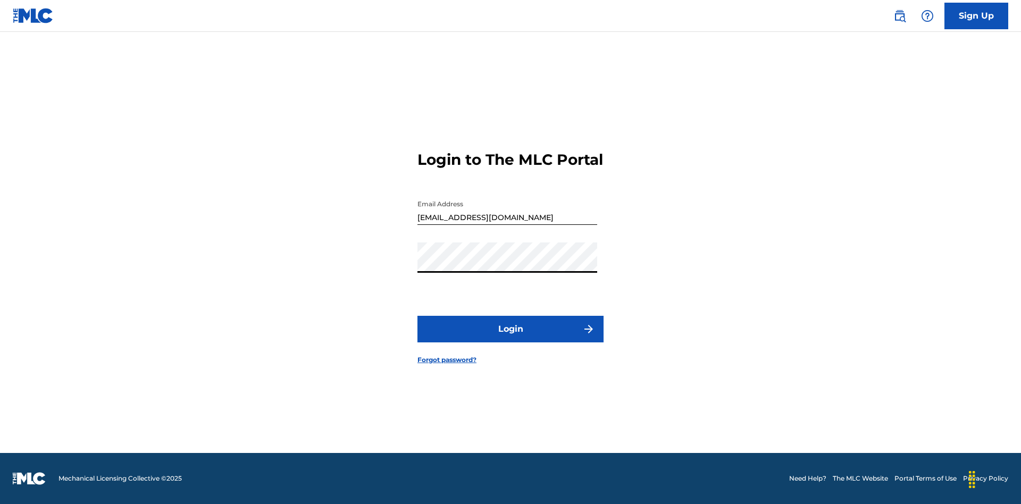
click at [511, 338] on button "Login" at bounding box center [510, 329] width 186 height 27
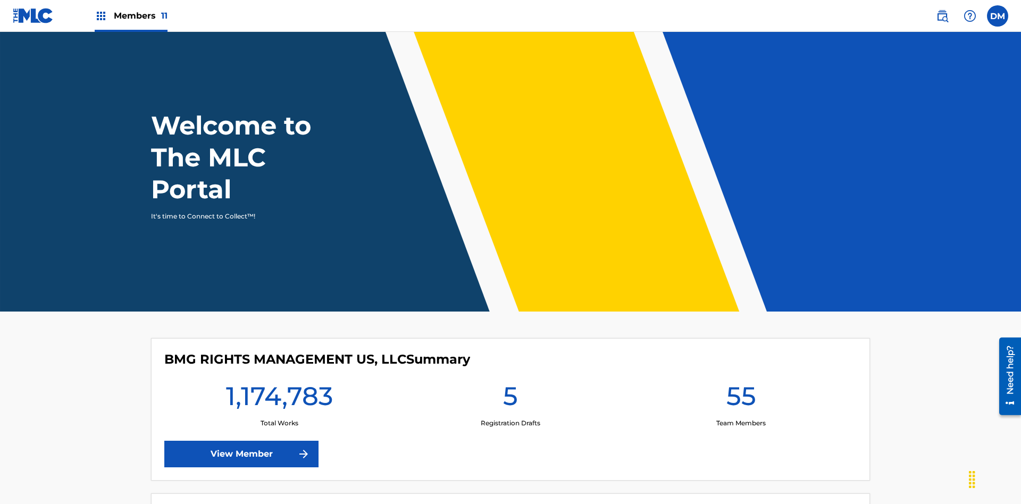
click at [131, 15] on span "Members 11" at bounding box center [141, 16] width 54 height 12
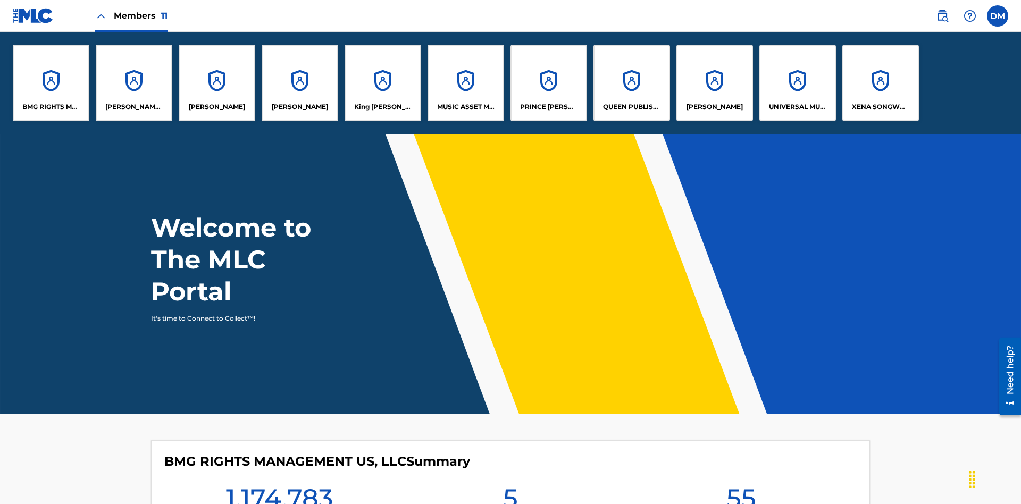
click at [382, 107] on p "King [PERSON_NAME]" at bounding box center [383, 107] width 58 height 10
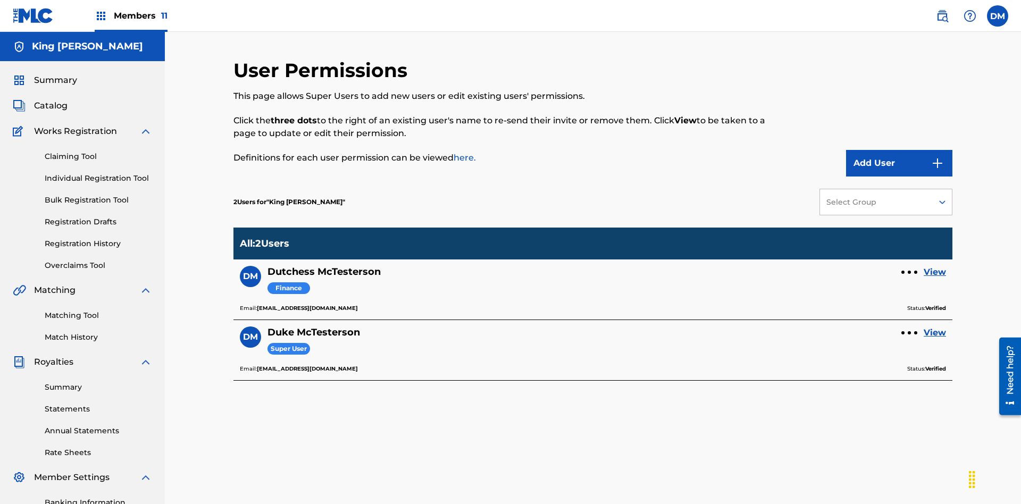
click at [935, 266] on link "View" at bounding box center [935, 272] width 22 height 13
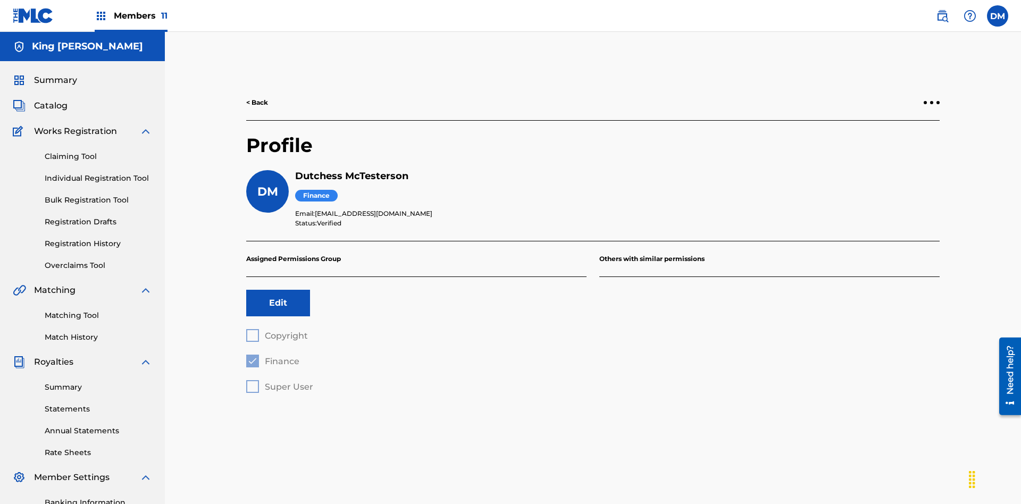
click at [278, 290] on button "Edit" at bounding box center [278, 303] width 64 height 27
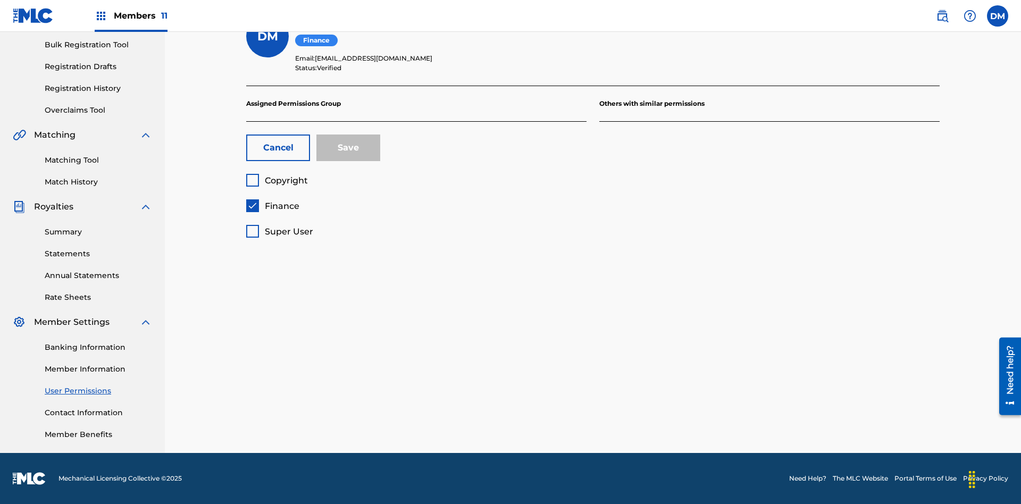
click at [272, 206] on span "Finance" at bounding box center [282, 206] width 35 height 10
click at [277, 180] on span "Copyright" at bounding box center [286, 180] width 43 height 10
click at [348, 148] on button "Save" at bounding box center [348, 148] width 64 height 27
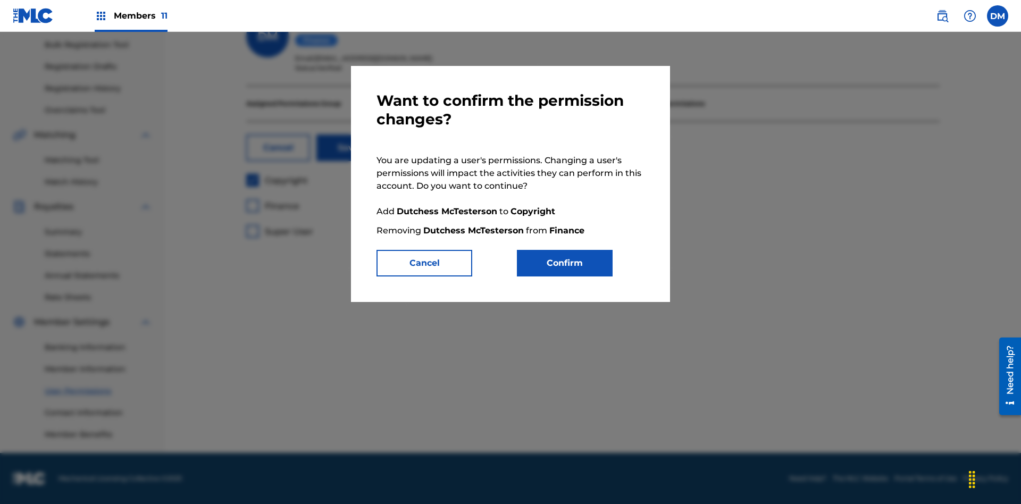
click at [565, 263] on button "Confirm" at bounding box center [565, 263] width 96 height 27
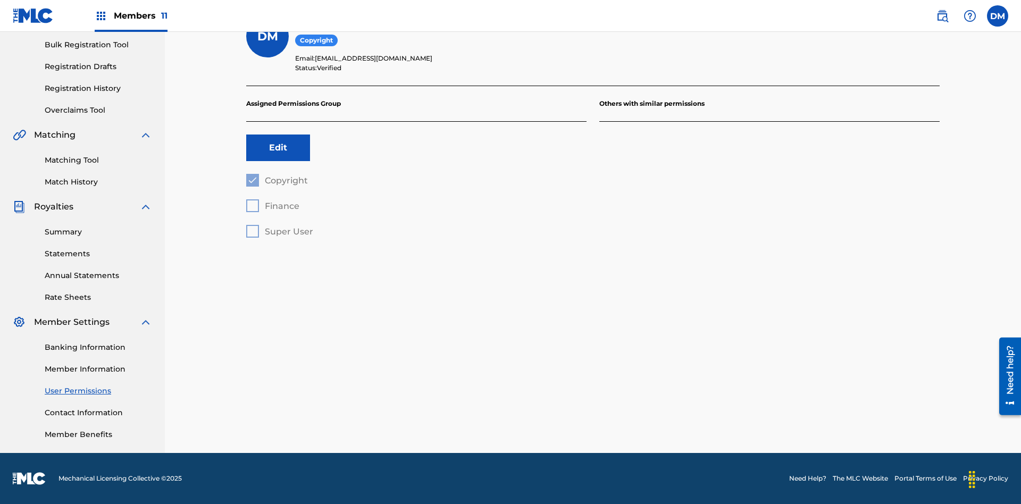
click at [998, 15] on label at bounding box center [997, 15] width 21 height 21
click at [998, 16] on input "[PERSON_NAME] [PERSON_NAME] [PERSON_NAME][EMAIL_ADDRESS][DOMAIN_NAME] Profile L…" at bounding box center [998, 16] width 0 height 0
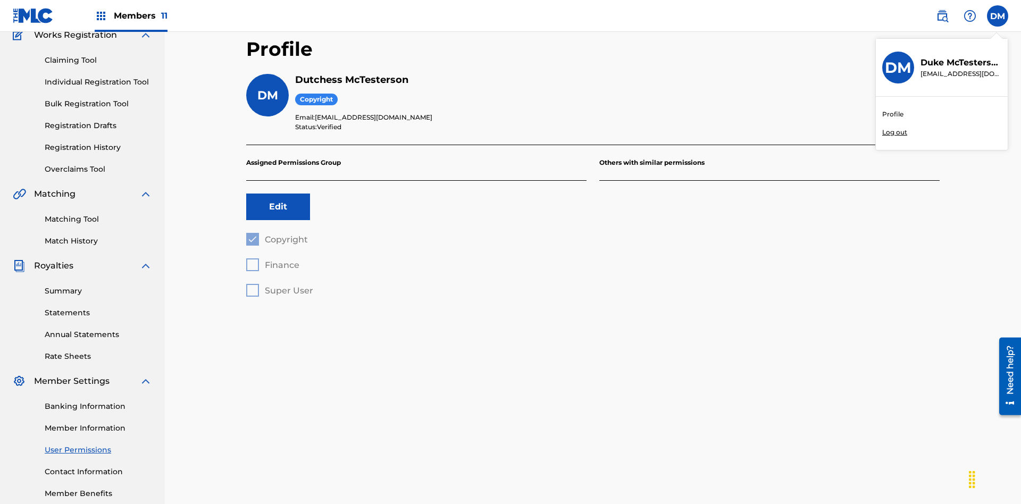
click at [895, 132] on p "Log out" at bounding box center [894, 133] width 25 height 10
click at [998, 16] on input "[PERSON_NAME] [PERSON_NAME] [PERSON_NAME][EMAIL_ADDRESS][DOMAIN_NAME] Profile L…" at bounding box center [998, 16] width 0 height 0
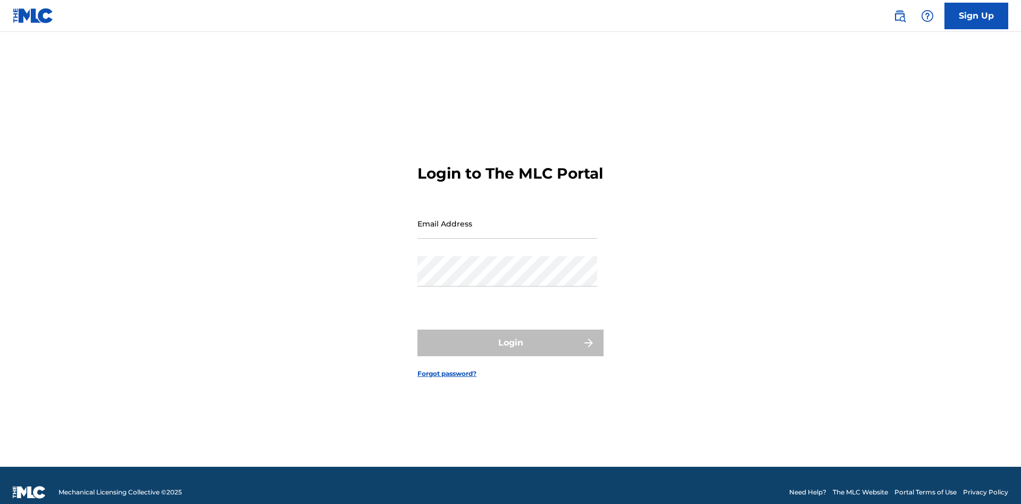
click at [507, 219] on input "Email Address" at bounding box center [507, 223] width 180 height 30
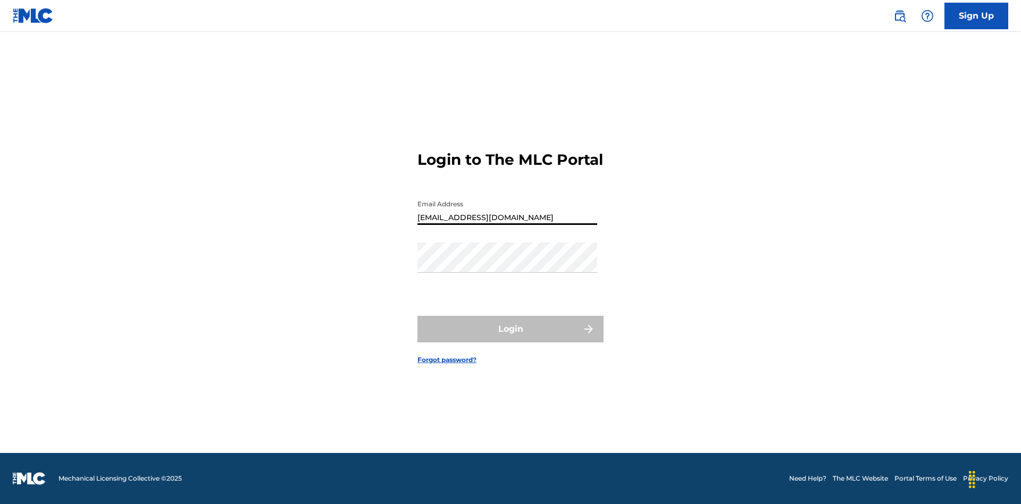
type input "Dutchess.McTesterson@gmail.com"
click at [511, 338] on button "Login" at bounding box center [510, 329] width 186 height 27
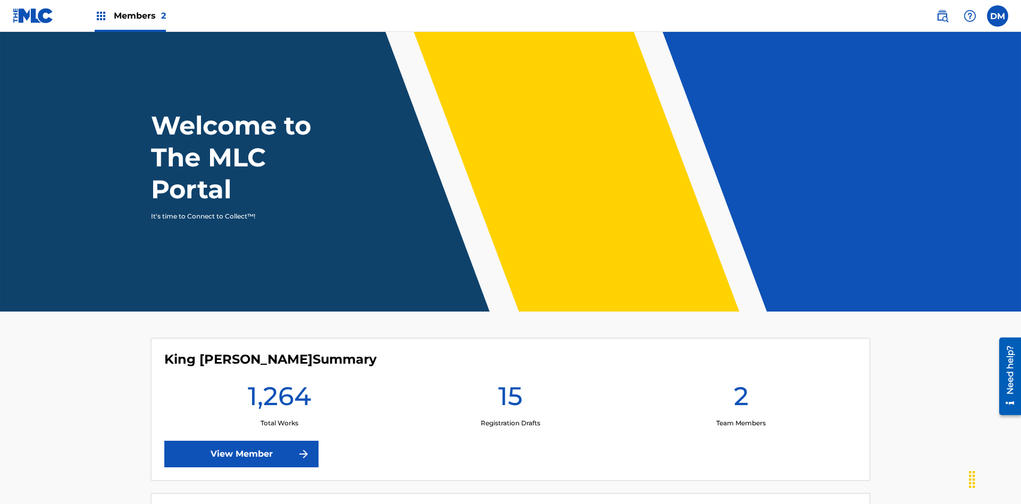
click at [130, 15] on span "Members 2" at bounding box center [140, 16] width 52 height 12
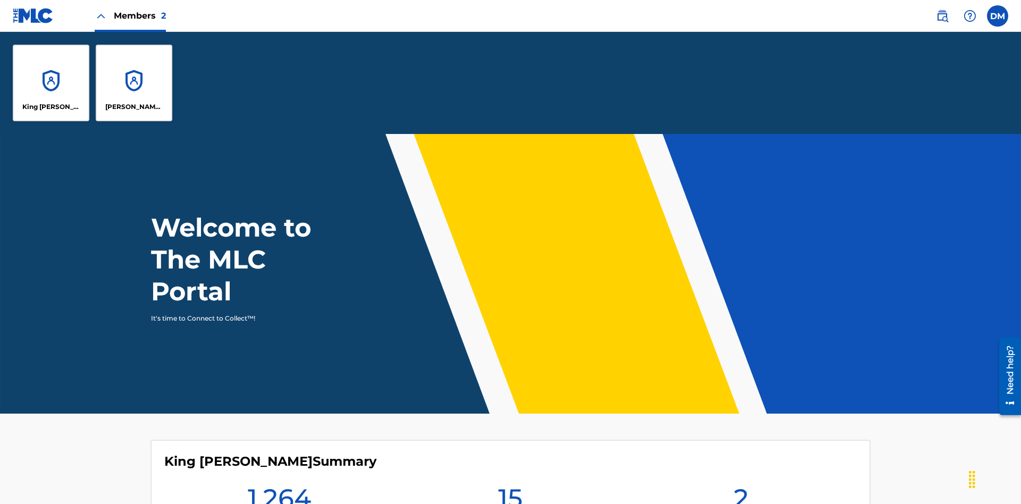
click at [51, 107] on p "King [PERSON_NAME]" at bounding box center [51, 107] width 58 height 10
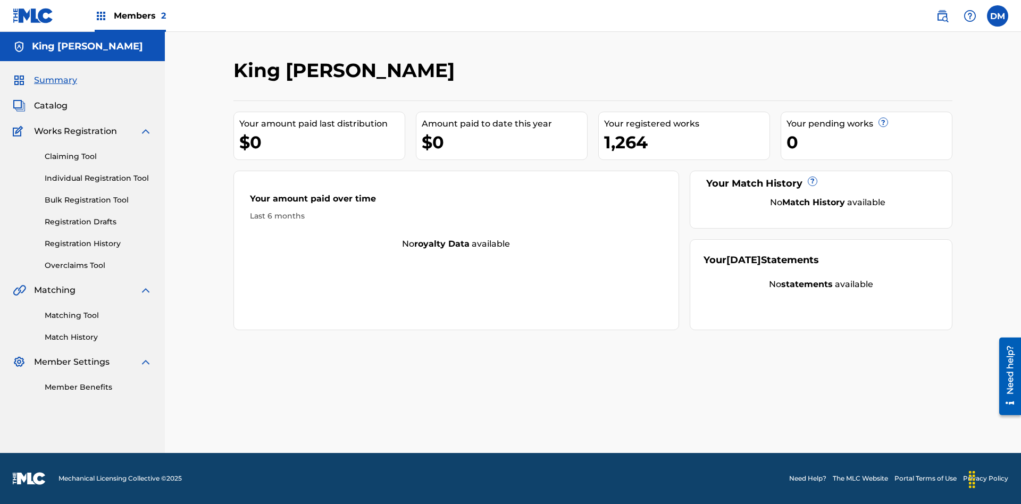
click at [55, 80] on span "Summary" at bounding box center [55, 80] width 43 height 13
click at [98, 315] on link "Matching Tool" at bounding box center [98, 315] width 107 height 11
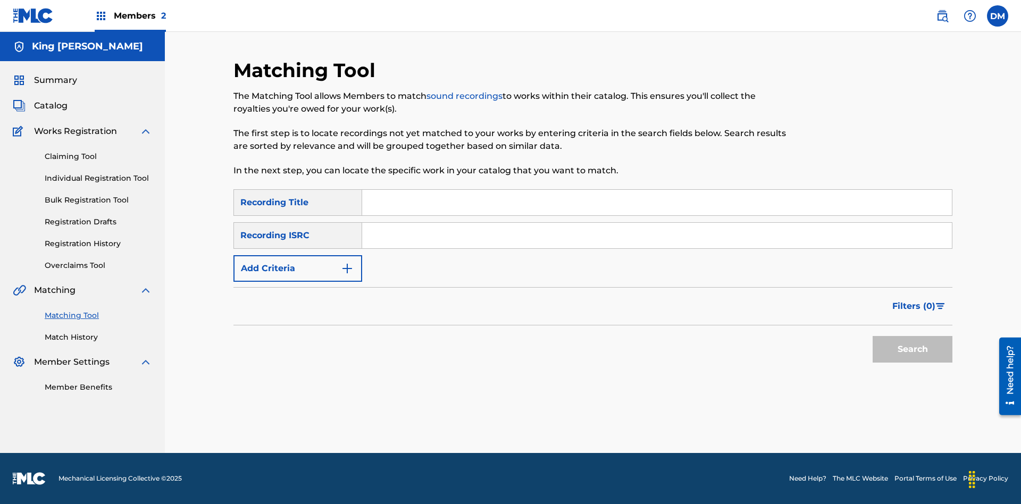
click at [98, 337] on link "Match History" at bounding box center [98, 337] width 107 height 11
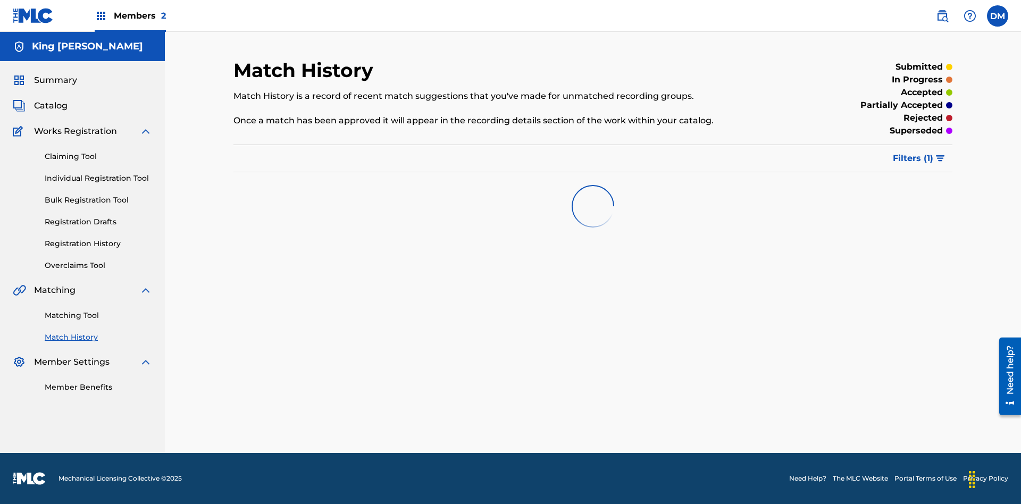
click at [98, 387] on link "Member Benefits" at bounding box center [98, 387] width 107 height 11
click at [98, 265] on link "Overclaims Tool" at bounding box center [98, 265] width 107 height 11
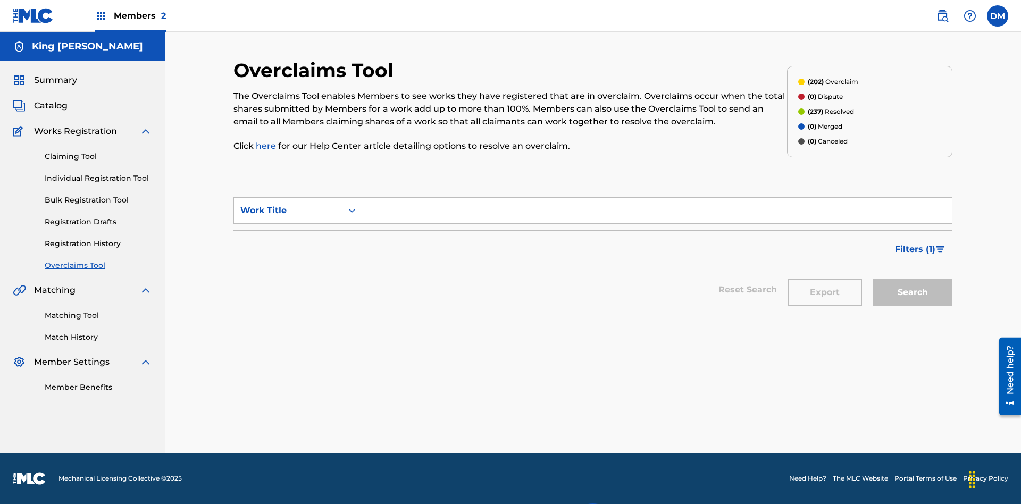
click at [51, 99] on span "Catalog" at bounding box center [51, 105] width 34 height 13
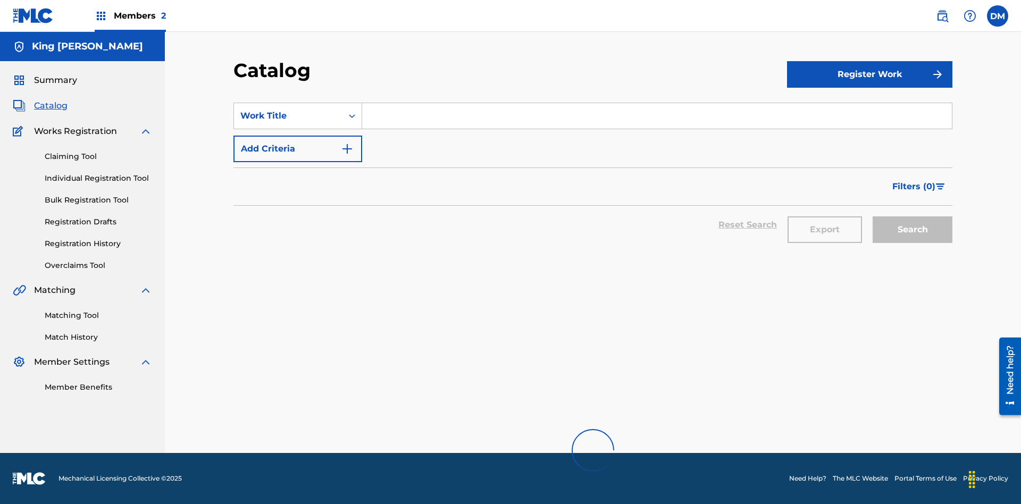
click at [98, 151] on link "Claiming Tool" at bounding box center [98, 156] width 107 height 11
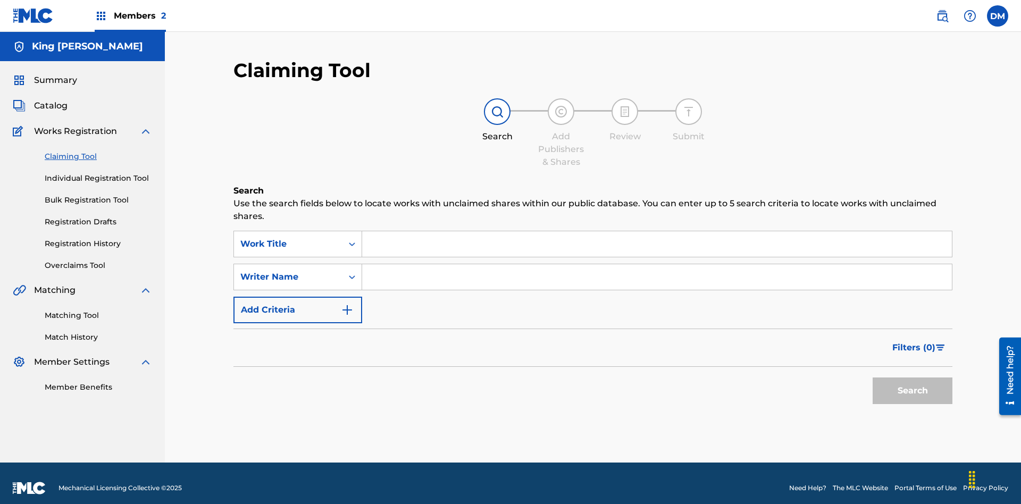
click at [98, 173] on link "Individual Registration Tool" at bounding box center [98, 178] width 107 height 11
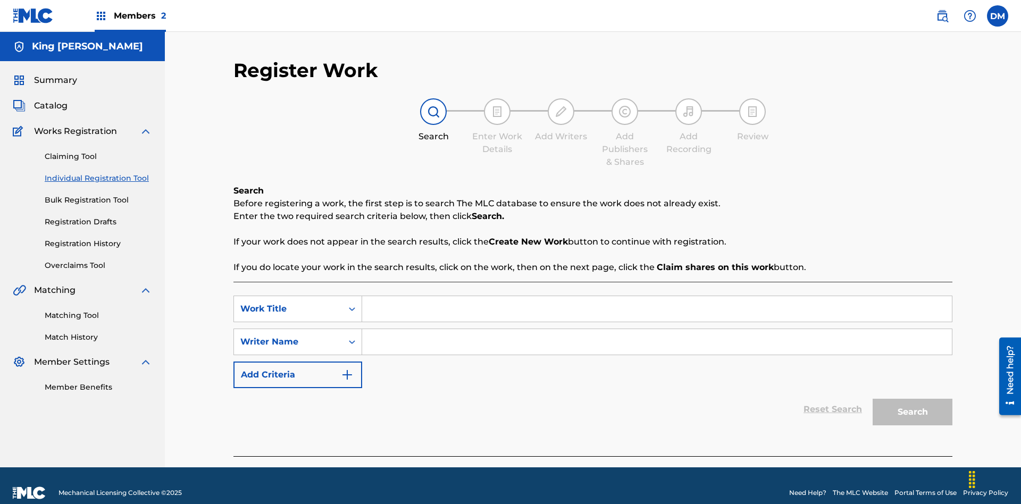
click at [98, 195] on link "Bulk Registration Tool" at bounding box center [98, 200] width 107 height 11
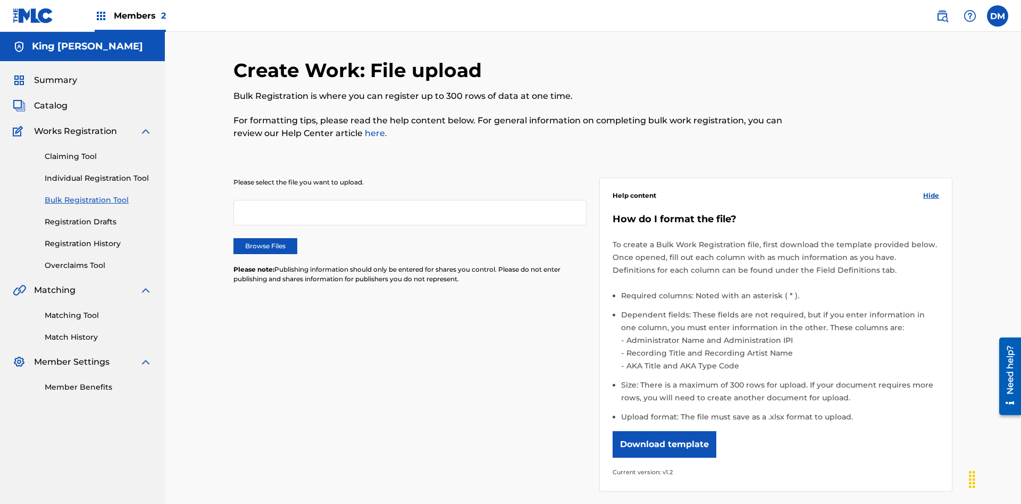
scroll to position [0, 233]
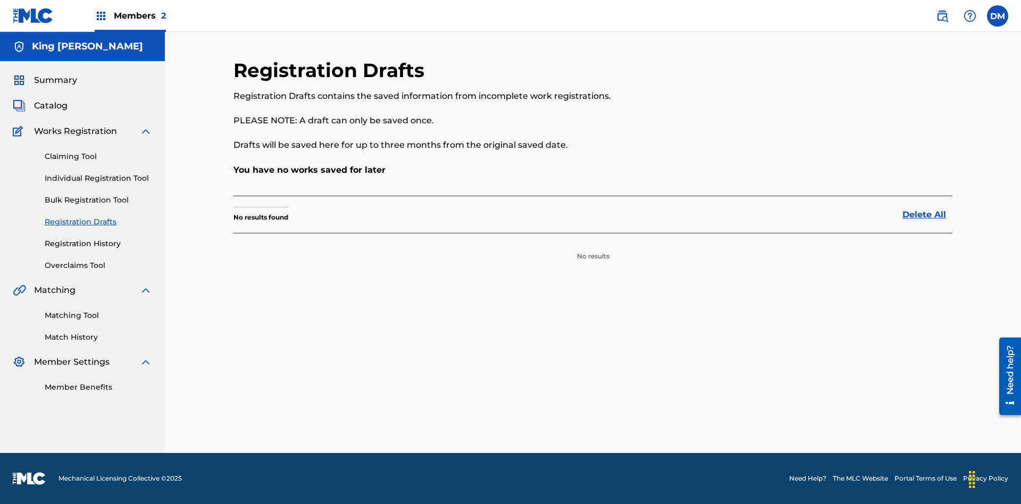
click at [98, 244] on link "Registration History" at bounding box center [98, 243] width 107 height 11
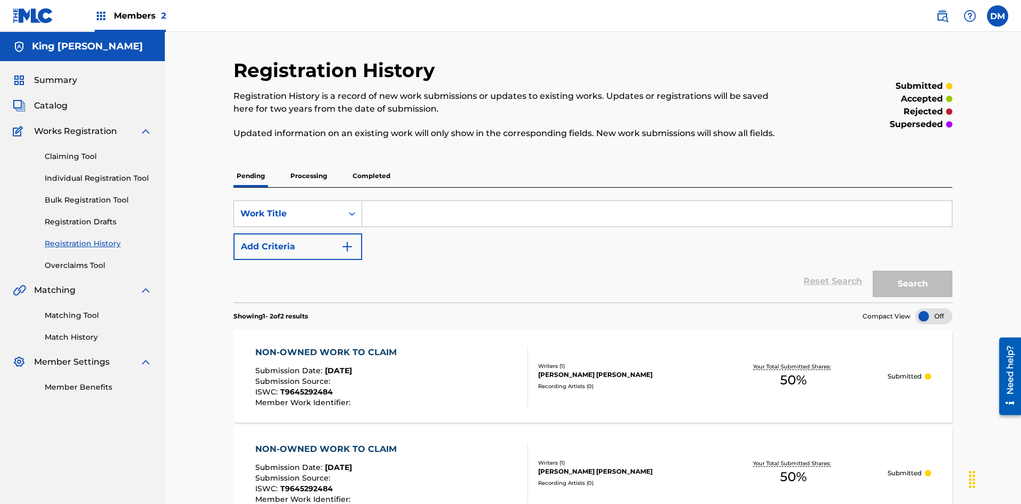
click at [998, 15] on label at bounding box center [997, 15] width 21 height 21
click at [998, 16] on input "DM Dutchess McTesterson dutchess.mctesterson@gmail.com Profile Log out" at bounding box center [998, 16] width 0 height 0
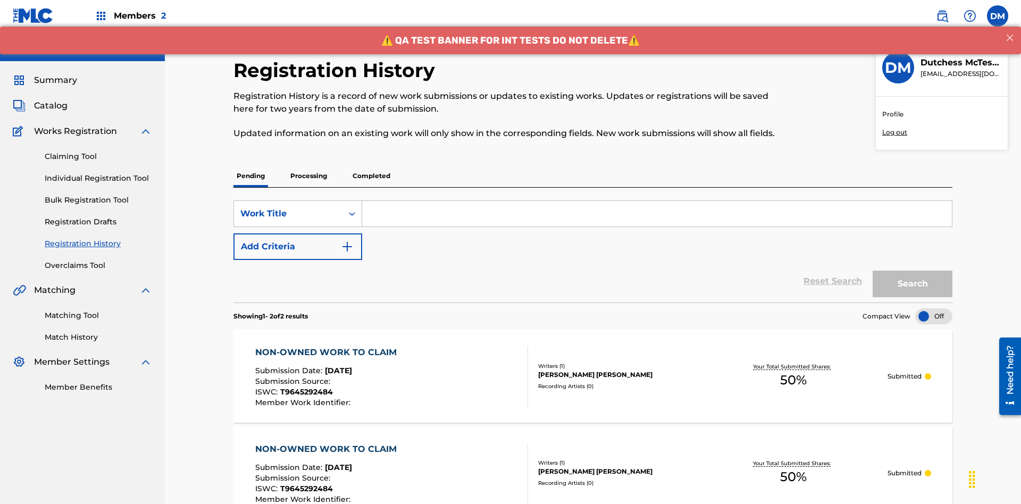
click at [895, 132] on p "Log out" at bounding box center [894, 133] width 25 height 10
click at [998, 16] on input "DM Dutchess McTesterson dutchess.mctesterson@gmail.com Profile Log out" at bounding box center [998, 16] width 0 height 0
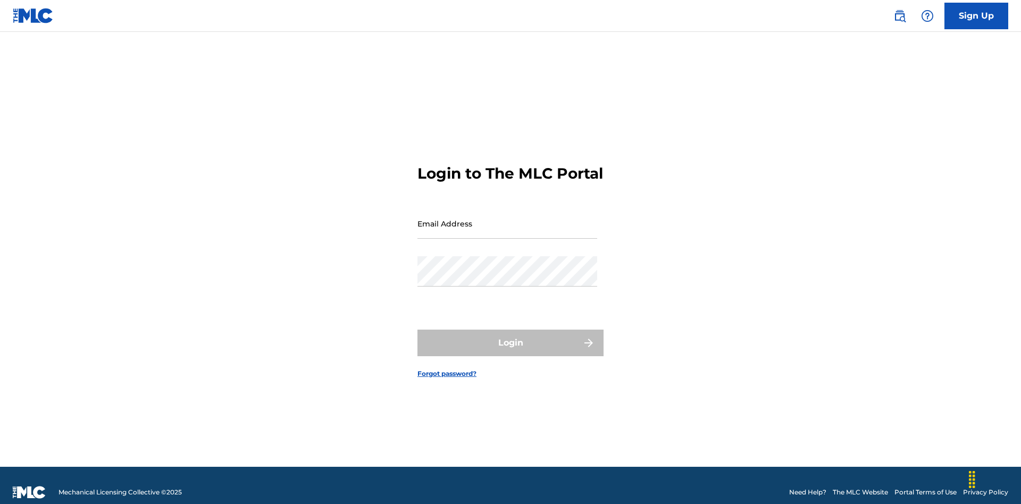
click at [507, 219] on input "Email Address" at bounding box center [507, 223] width 180 height 30
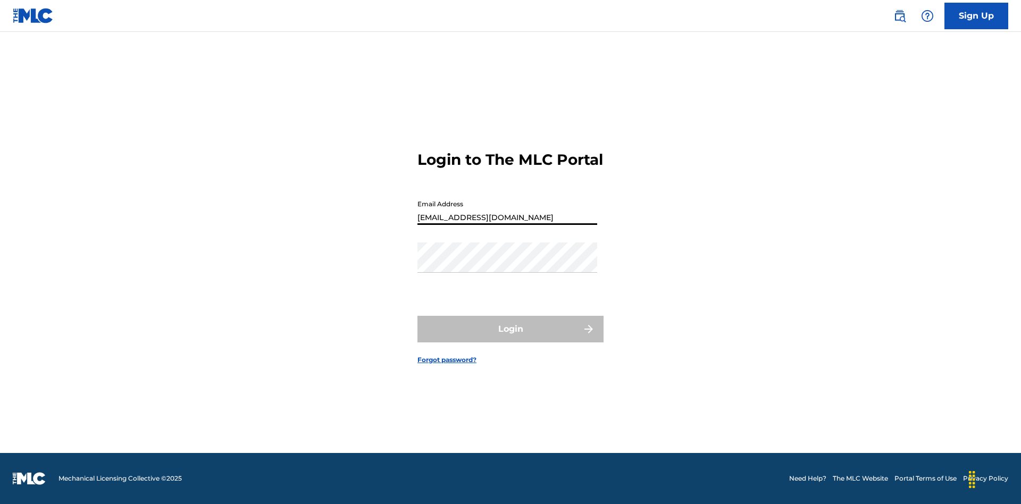
type input "[EMAIL_ADDRESS][DOMAIN_NAME]"
click at [511, 338] on button "Login" at bounding box center [510, 329] width 186 height 27
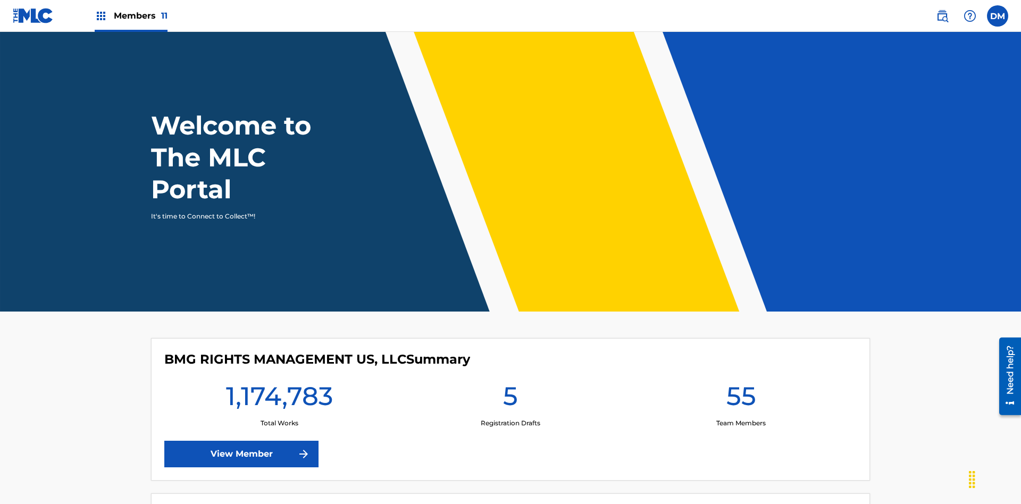
click at [131, 15] on span "Members 11" at bounding box center [141, 16] width 54 height 12
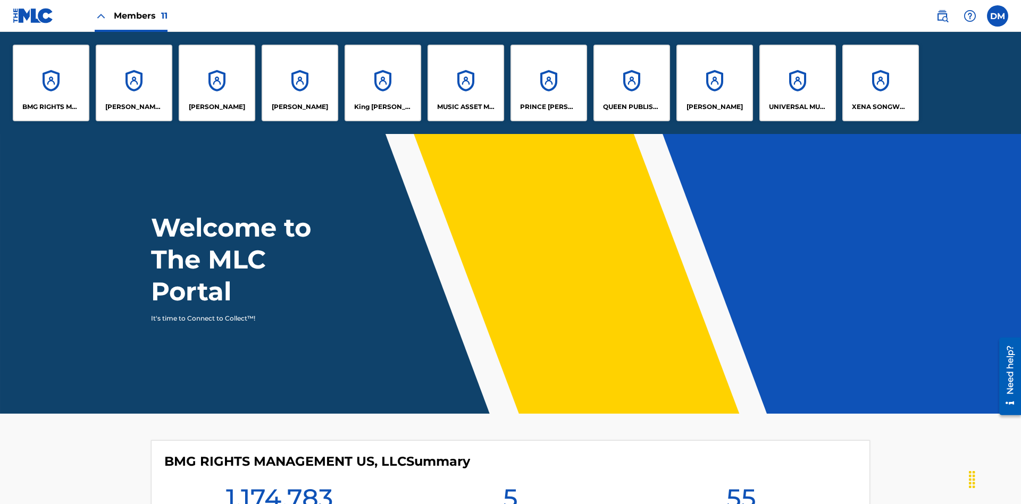
click at [382, 107] on p "King [PERSON_NAME]" at bounding box center [383, 107] width 58 height 10
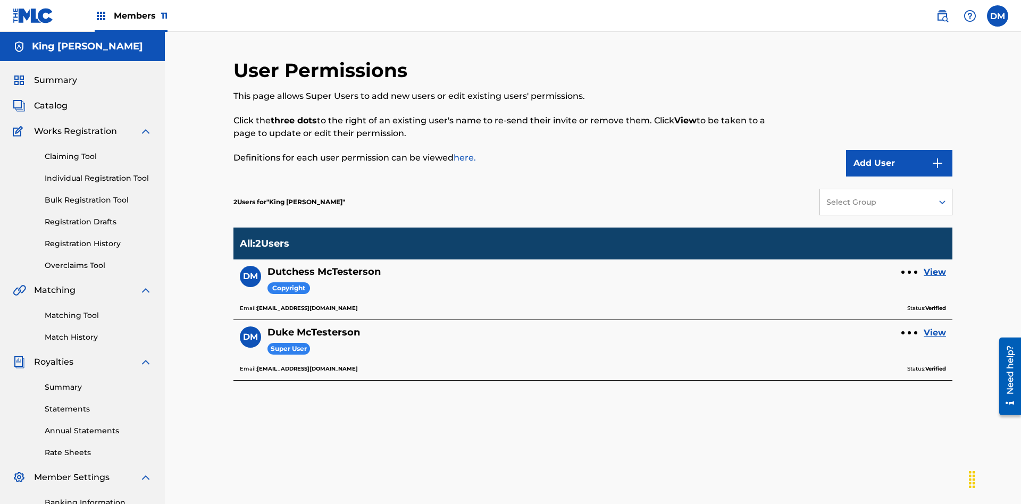
click at [935, 266] on link "View" at bounding box center [935, 272] width 22 height 13
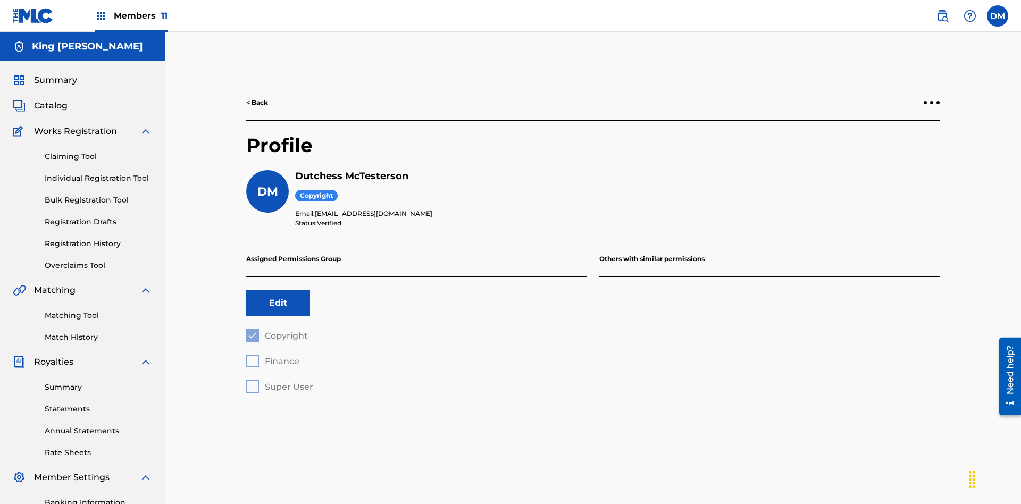
scroll to position [155, 0]
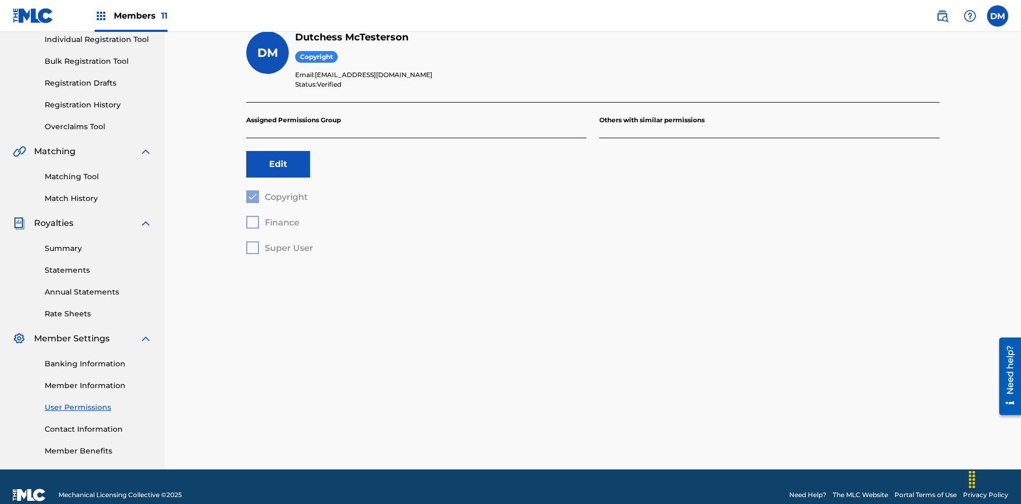
click at [278, 151] on button "Edit" at bounding box center [278, 164] width 64 height 27
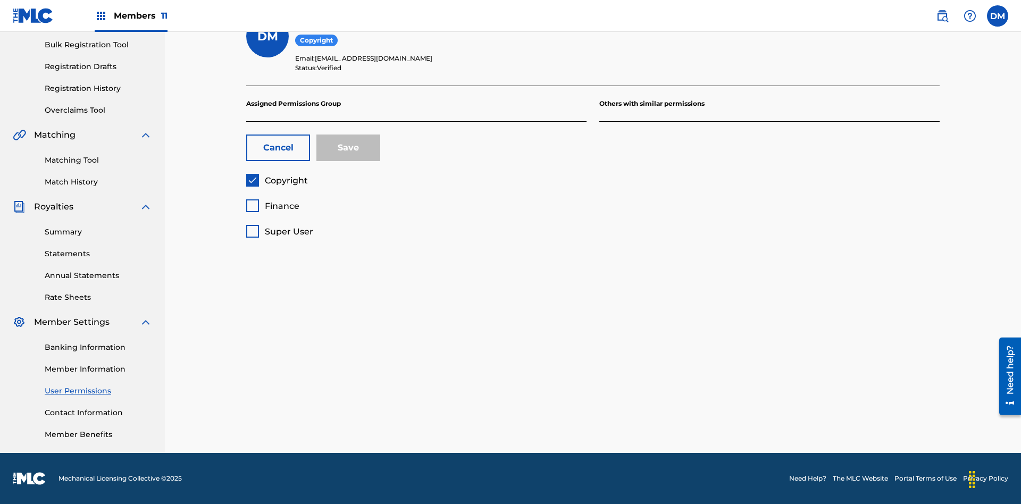
click at [272, 206] on span "Finance" at bounding box center [282, 206] width 35 height 10
click at [348, 148] on button "Save" at bounding box center [348, 148] width 64 height 27
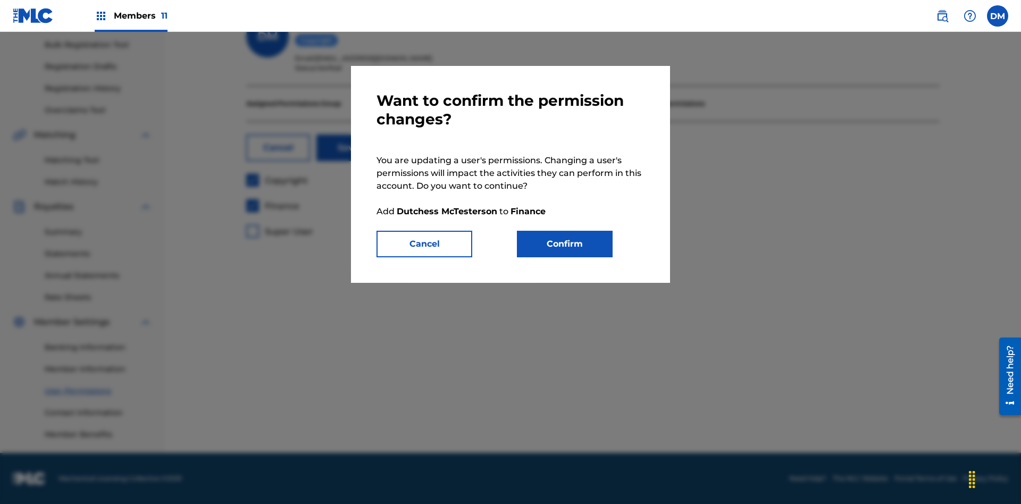
click at [565, 244] on button "Confirm" at bounding box center [565, 244] width 96 height 27
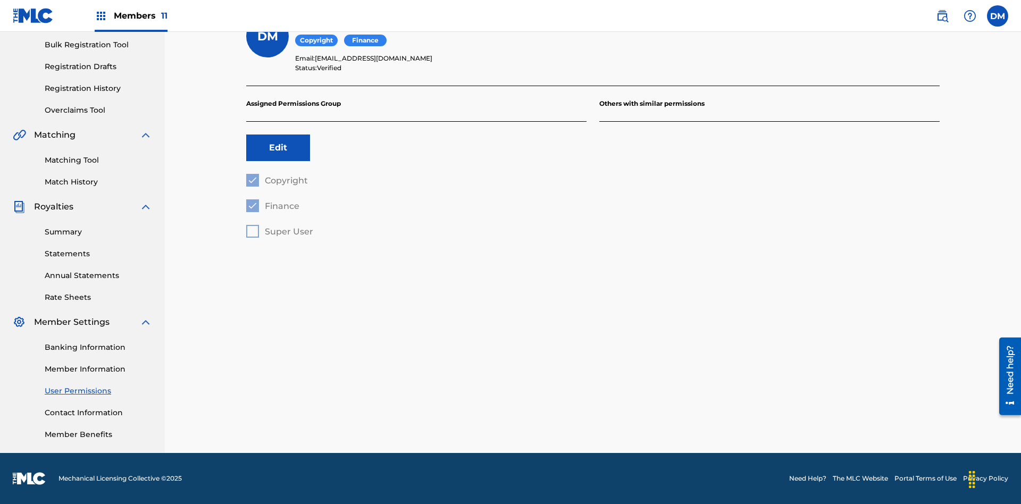
click at [998, 15] on label at bounding box center [997, 15] width 21 height 21
click at [998, 16] on input "DM Duke McTesterson duke.mctesterson@gmail.com Profile Log out" at bounding box center [998, 16] width 0 height 0
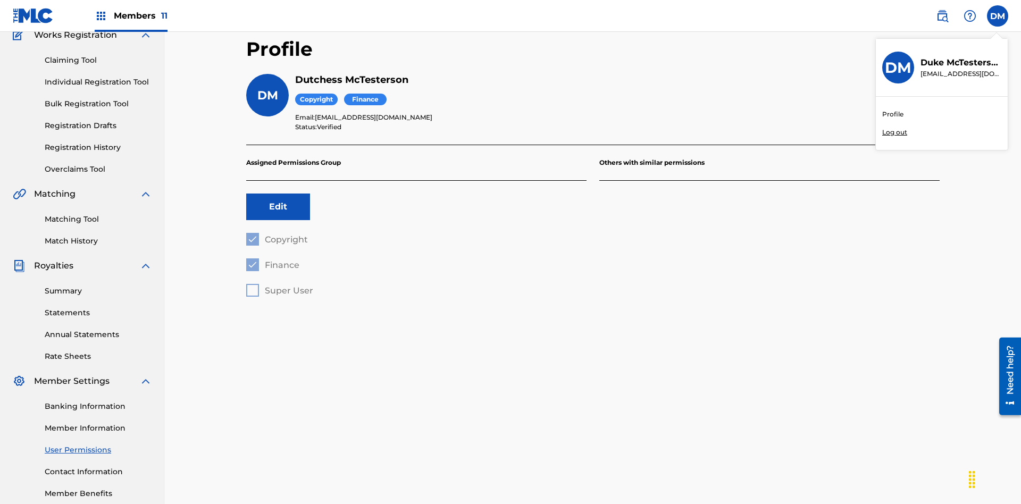
click at [895, 132] on p "Log out" at bounding box center [894, 133] width 25 height 10
click at [998, 16] on input "DM Duke McTesterson duke.mctesterson@gmail.com Profile Log out" at bounding box center [998, 16] width 0 height 0
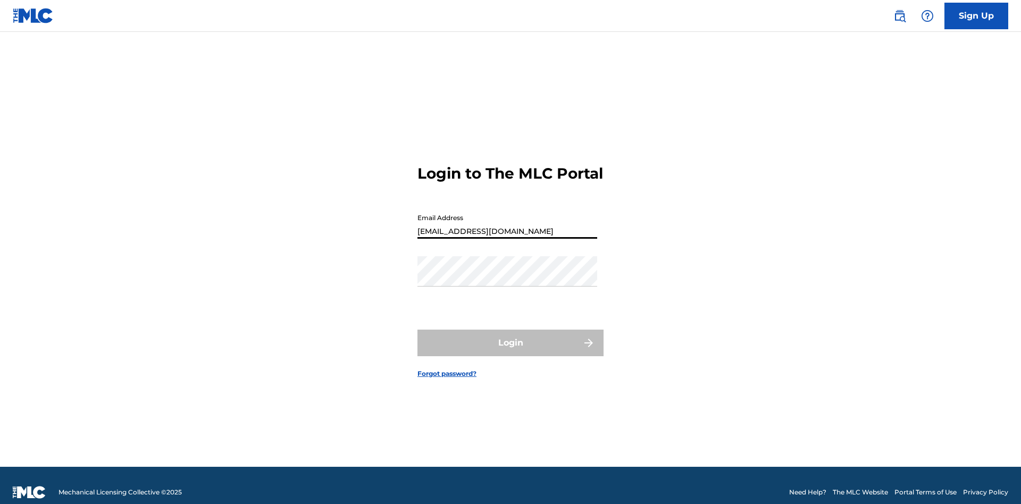
scroll to position [14, 0]
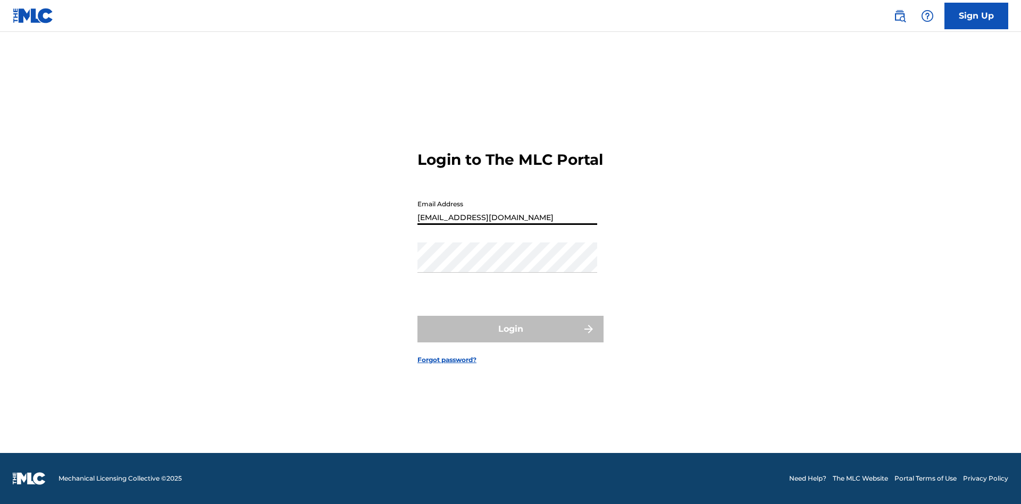
type input "[EMAIL_ADDRESS][DOMAIN_NAME]"
click at [511, 338] on button "Login" at bounding box center [510, 329] width 186 height 27
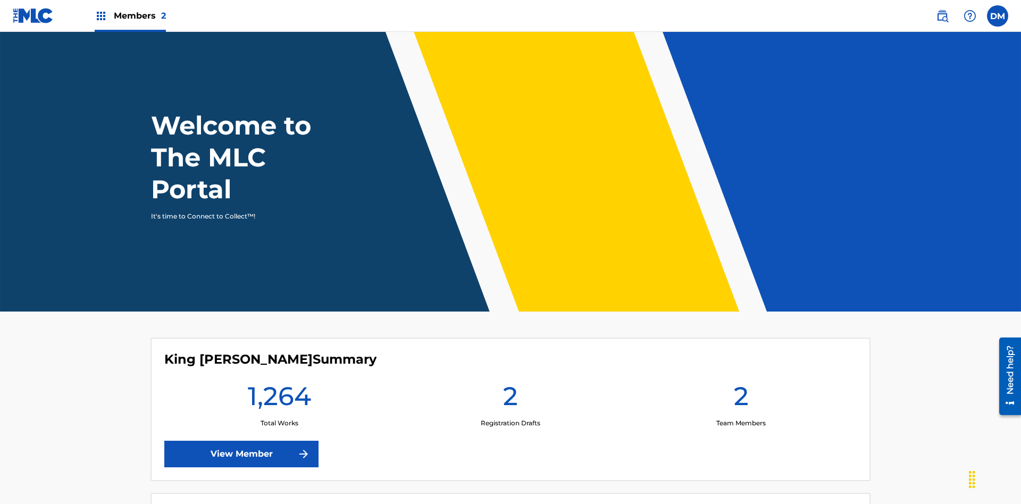
click at [130, 15] on span "Members 2" at bounding box center [140, 16] width 52 height 12
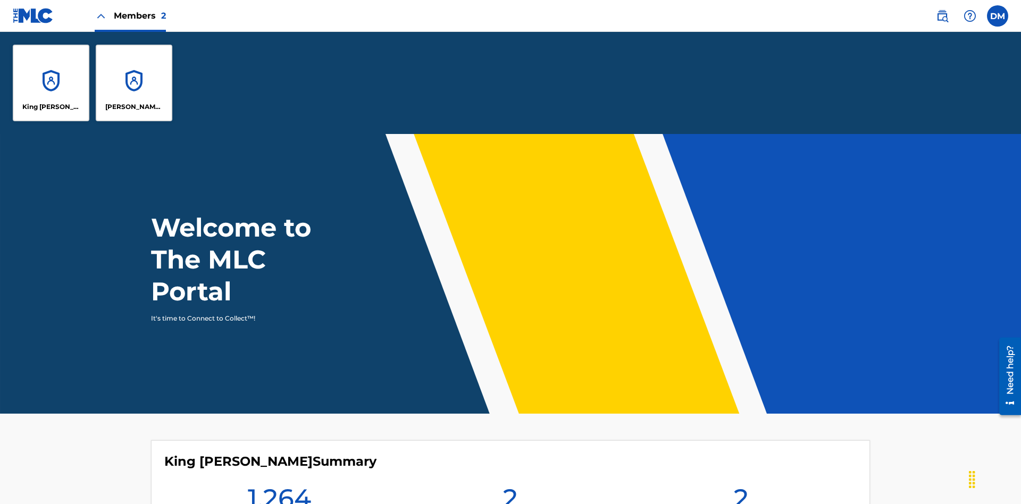
click at [51, 107] on p "King [PERSON_NAME]" at bounding box center [51, 107] width 58 height 10
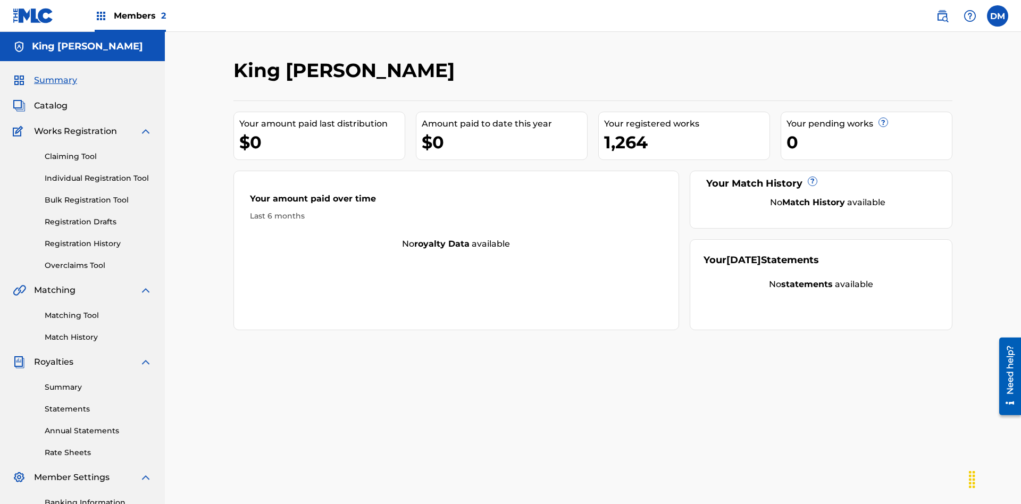
click at [55, 74] on span "Summary" at bounding box center [55, 80] width 43 height 13
click at [98, 310] on link "Matching Tool" at bounding box center [98, 315] width 107 height 11
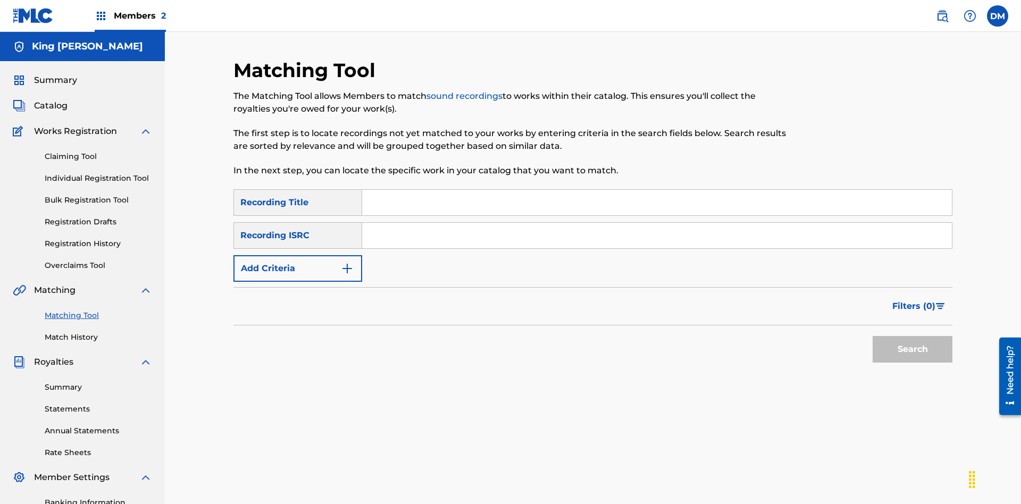
click at [98, 332] on link "Match History" at bounding box center [98, 337] width 107 height 11
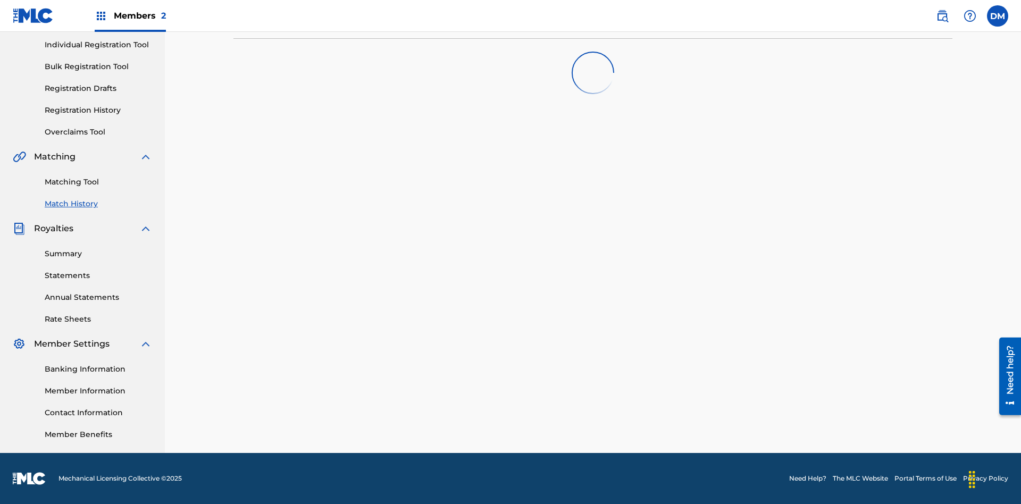
click at [98, 132] on link "Overclaims Tool" at bounding box center [98, 132] width 107 height 11
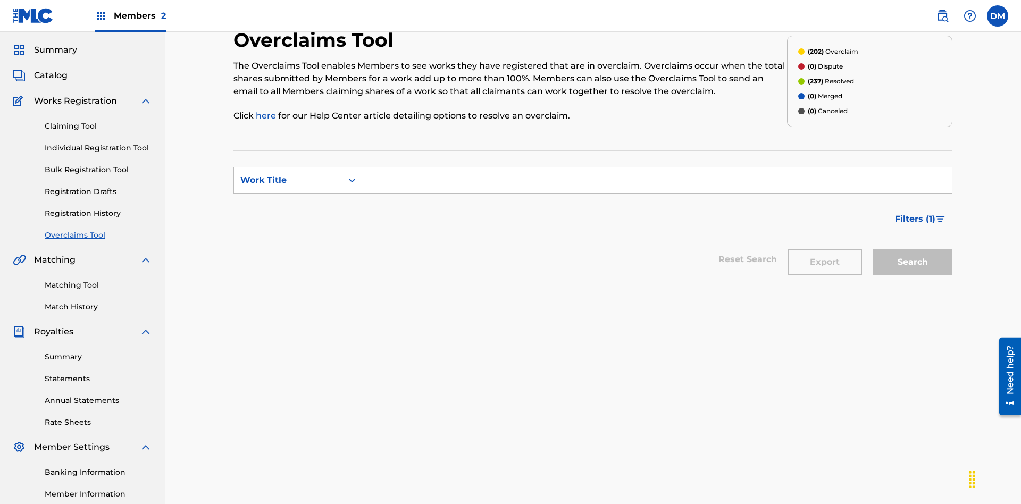
click at [51, 70] on span "Catalog" at bounding box center [51, 75] width 34 height 13
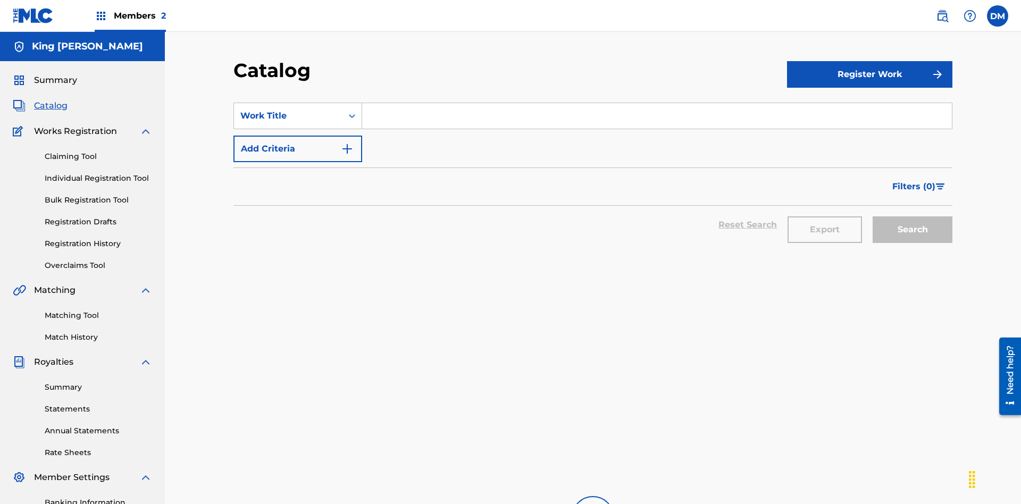
click at [98, 151] on link "Claiming Tool" at bounding box center [98, 156] width 107 height 11
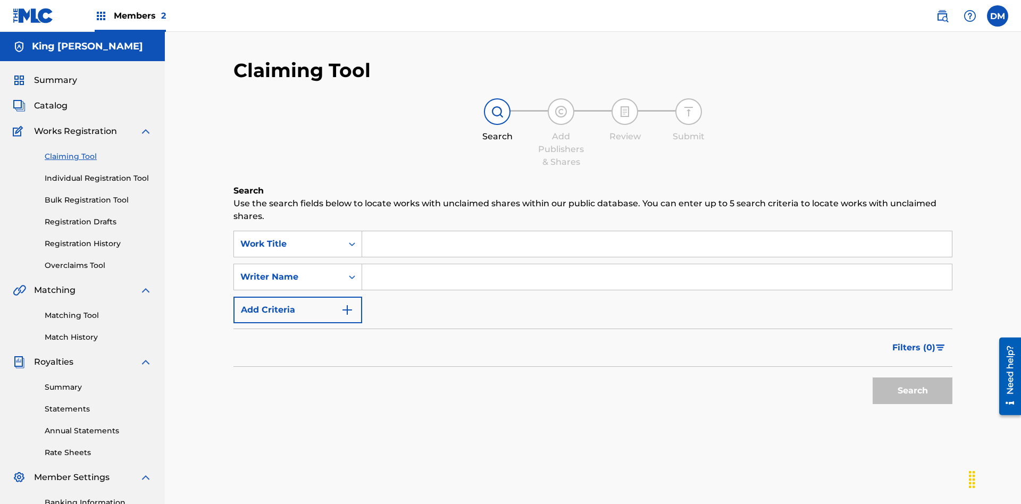
click at [98, 173] on link "Individual Registration Tool" at bounding box center [98, 178] width 107 height 11
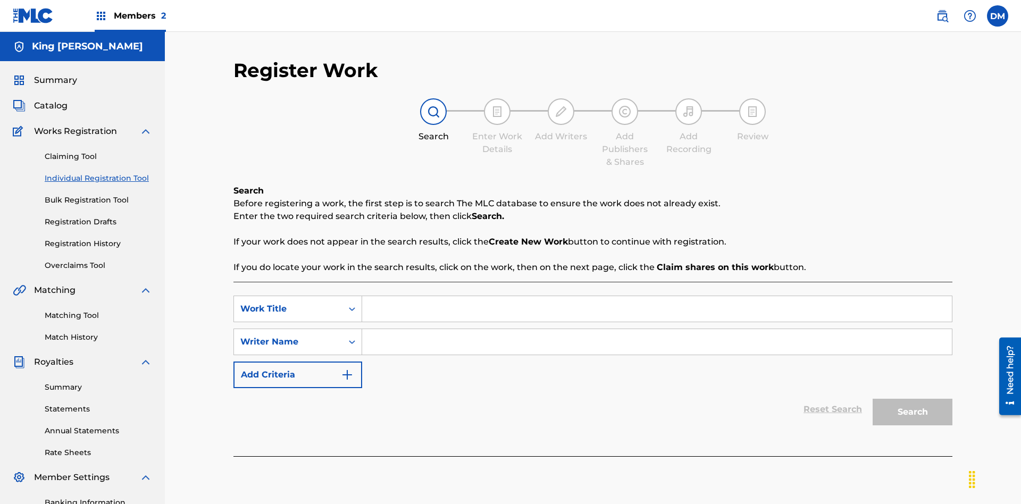
click at [98, 195] on link "Bulk Registration Tool" at bounding box center [98, 200] width 107 height 11
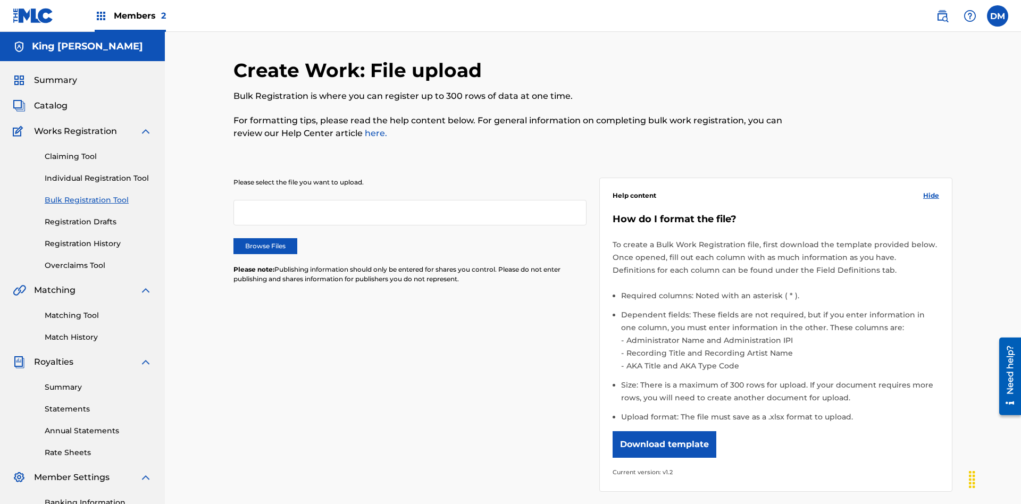
scroll to position [0, 233]
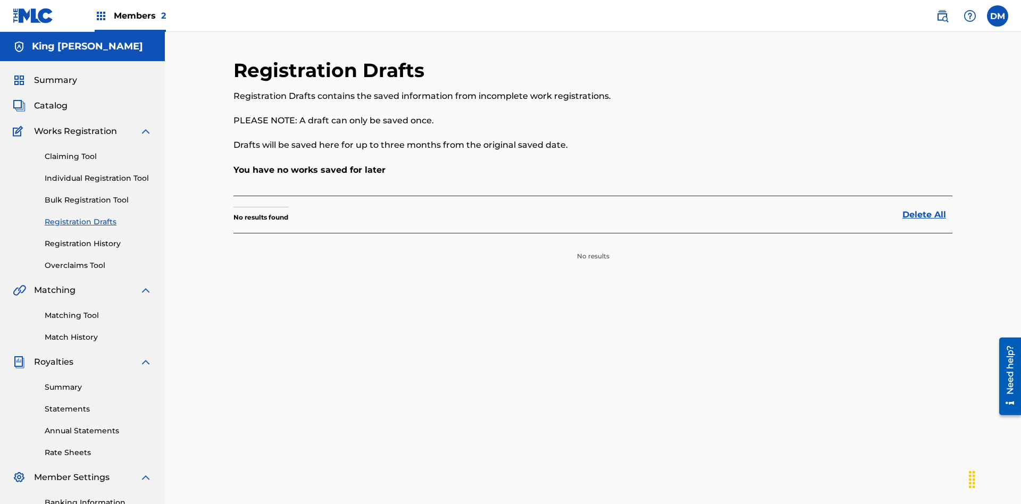
click at [98, 238] on link "Registration History" at bounding box center [98, 243] width 107 height 11
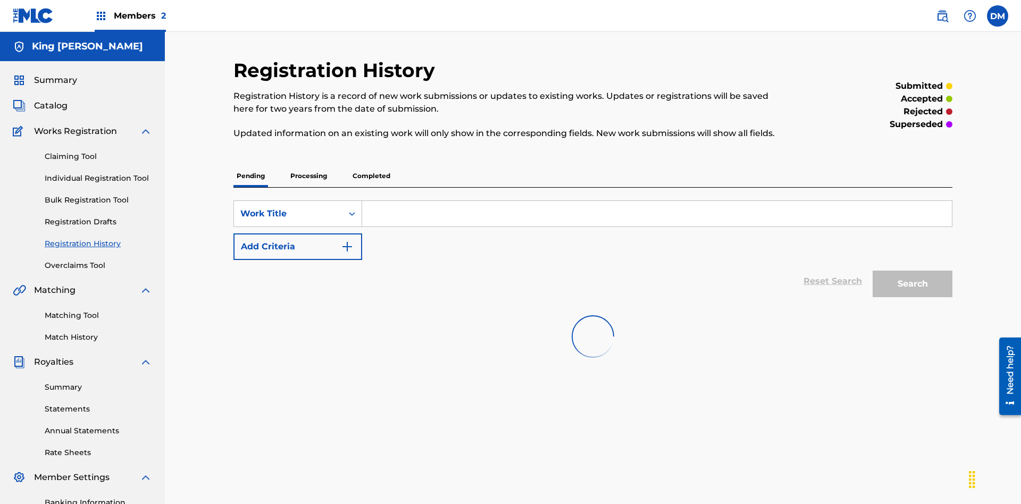
click at [98, 382] on link "Summary" at bounding box center [98, 387] width 107 height 11
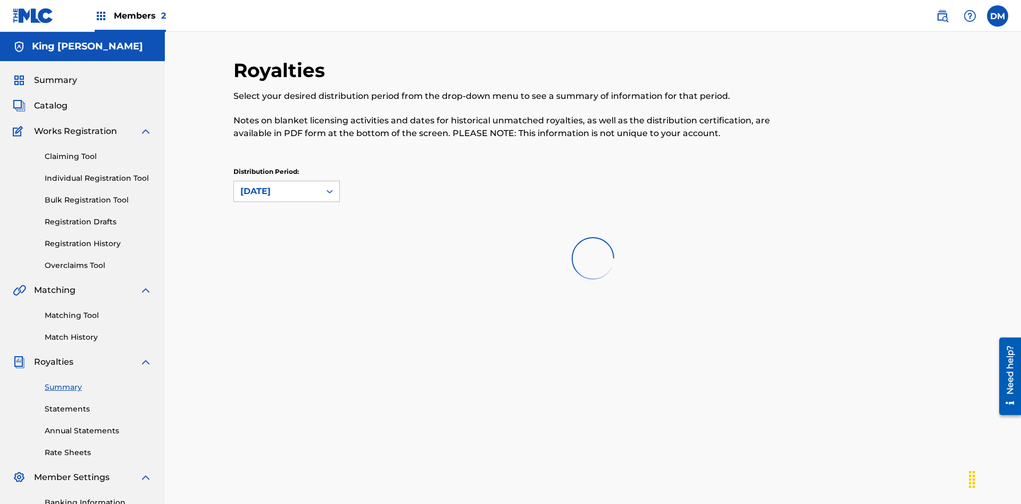
click at [98, 404] on link "Statements" at bounding box center [98, 409] width 107 height 11
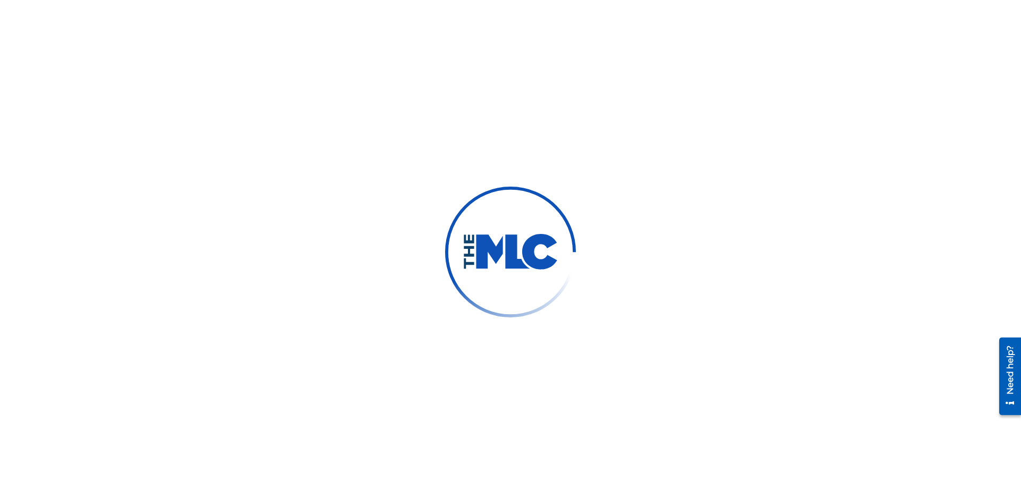
scroll to position [238, 0]
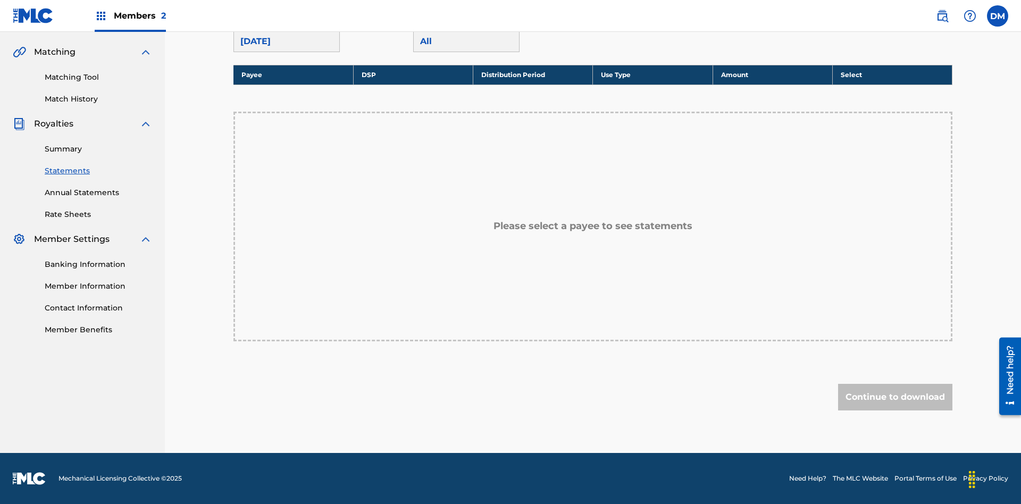
click at [98, 193] on link "Annual Statements" at bounding box center [98, 192] width 107 height 11
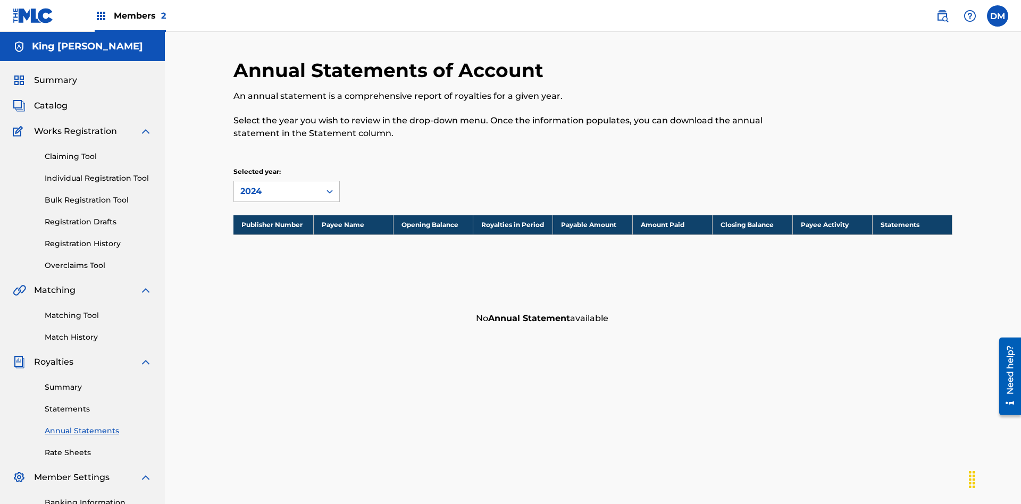
click at [98, 447] on link "Rate Sheets" at bounding box center [98, 452] width 107 height 11
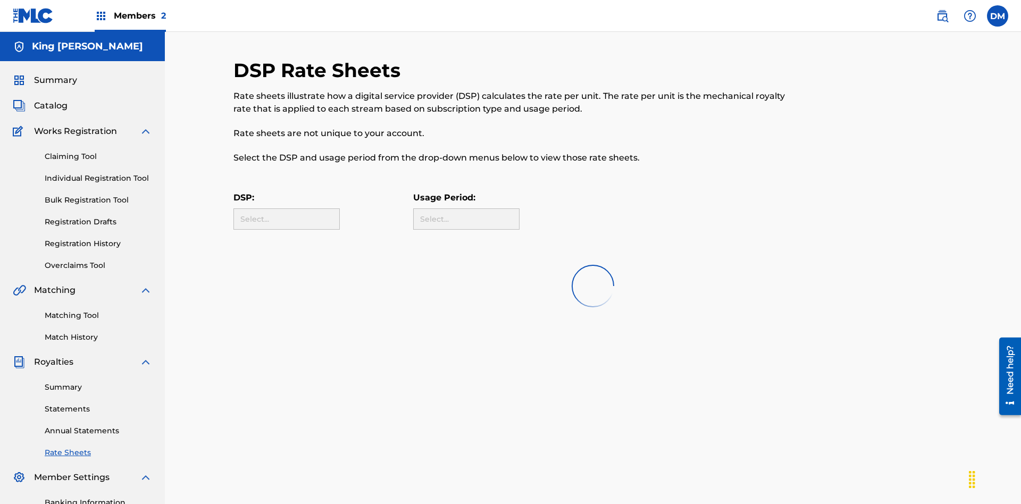
click at [98, 497] on link "Banking Information" at bounding box center [98, 502] width 107 height 11
